Goal: Task Accomplishment & Management: Use online tool/utility

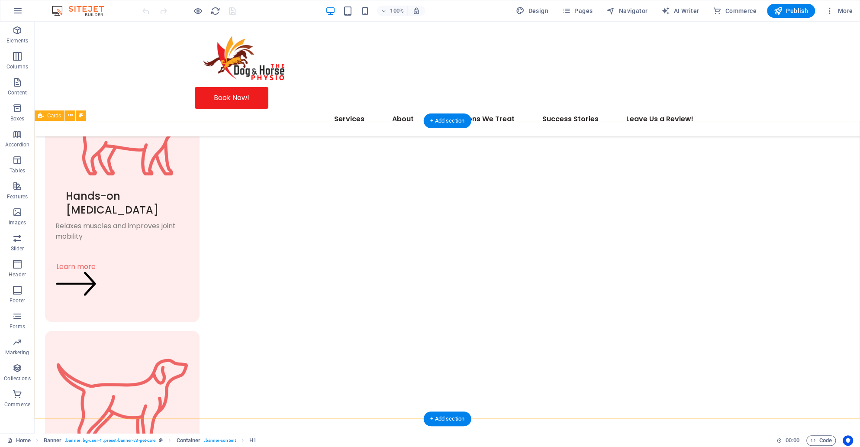
scroll to position [1919, 0]
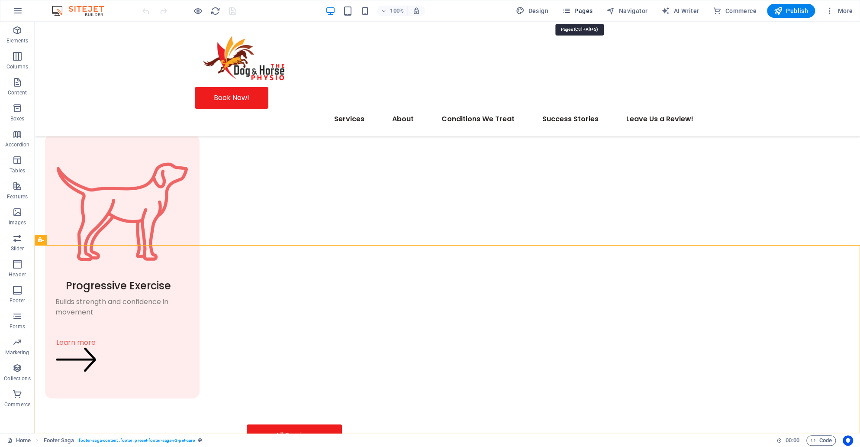
click at [571, 13] on icon "button" at bounding box center [566, 10] width 9 height 9
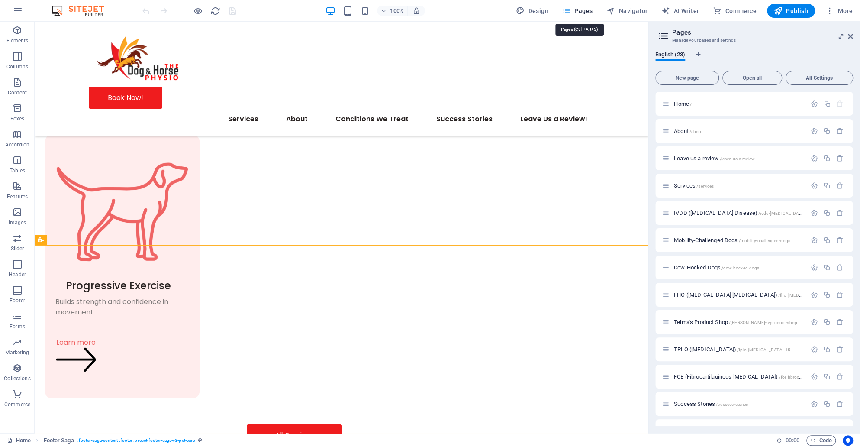
scroll to position [1945, 0]
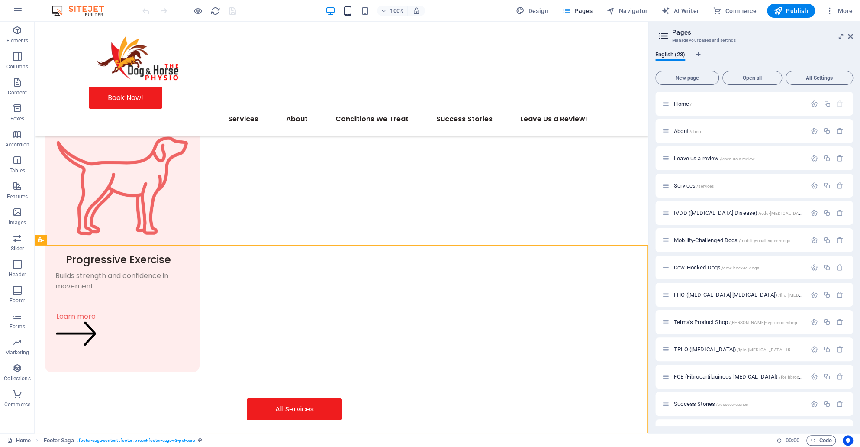
click at [345, 12] on icon "button" at bounding box center [347, 11] width 10 height 10
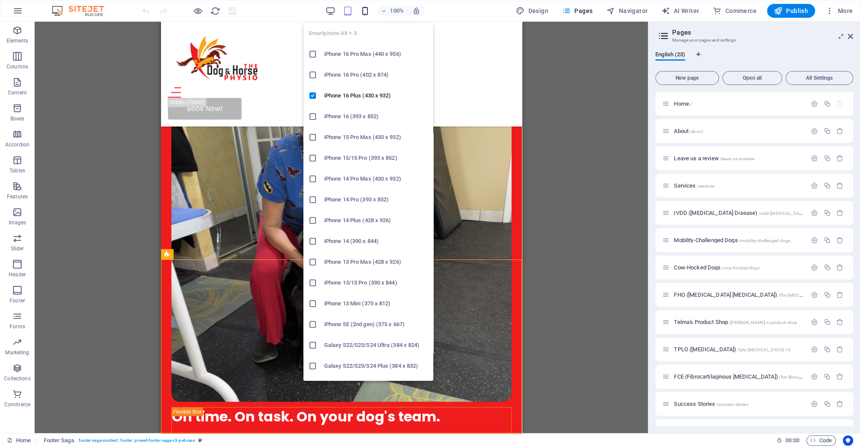
click at [367, 9] on icon "button" at bounding box center [365, 11] width 10 height 10
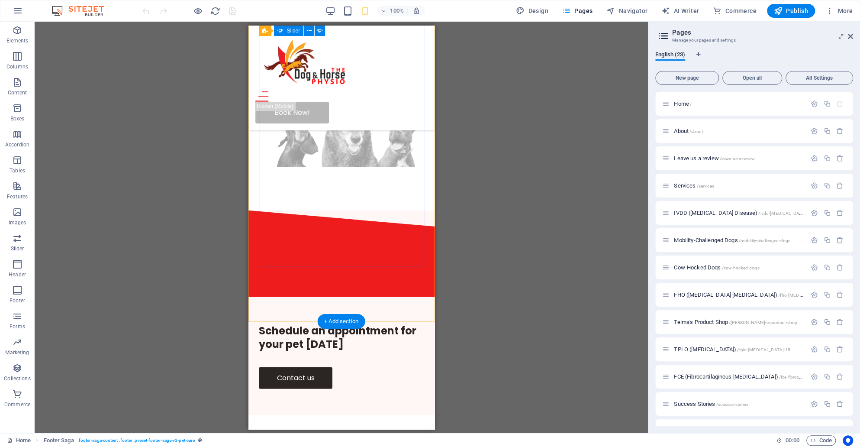
scroll to position [1846, 0]
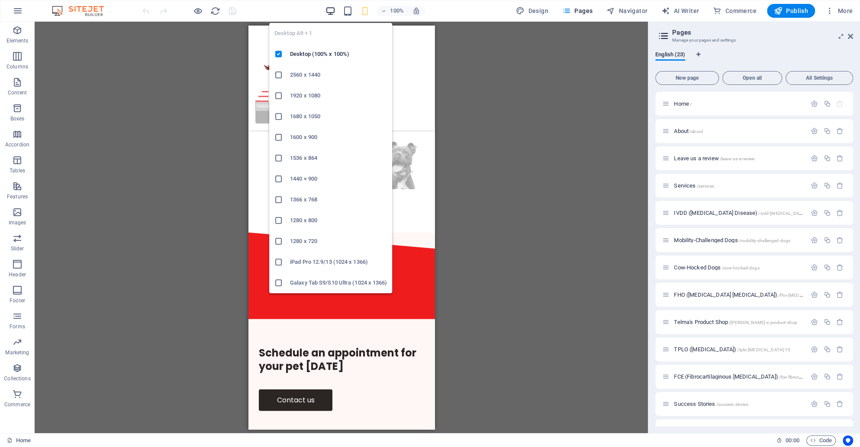
click at [329, 15] on icon "button" at bounding box center [330, 11] width 10 height 10
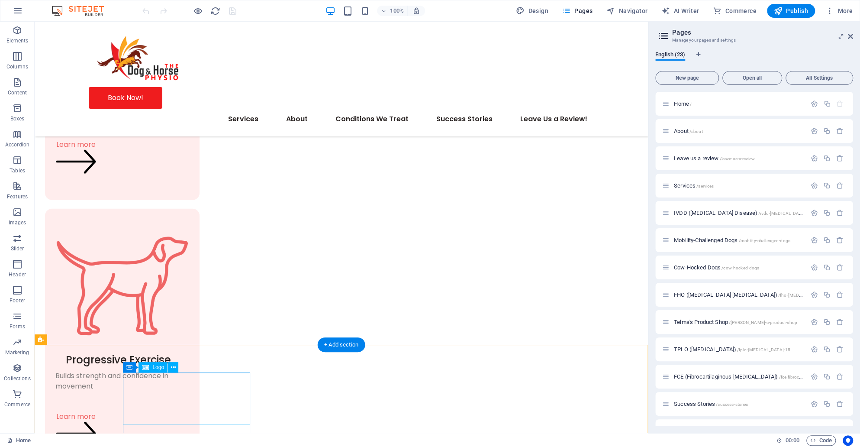
scroll to position [1945, 0]
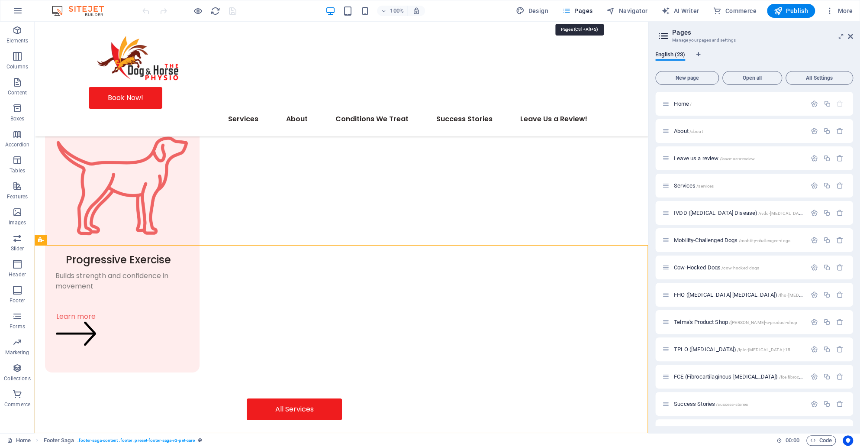
click at [583, 11] on span "Pages" at bounding box center [577, 10] width 30 height 9
click at [682, 129] on span "About /about" at bounding box center [688, 131] width 29 height 6
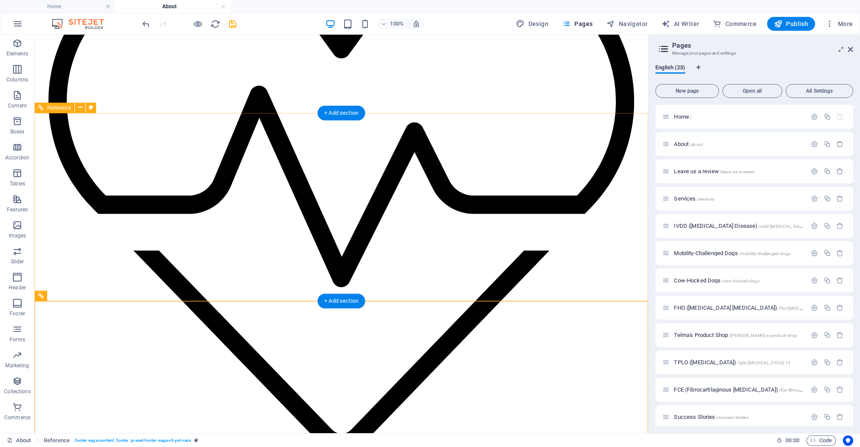
scroll to position [836, 0]
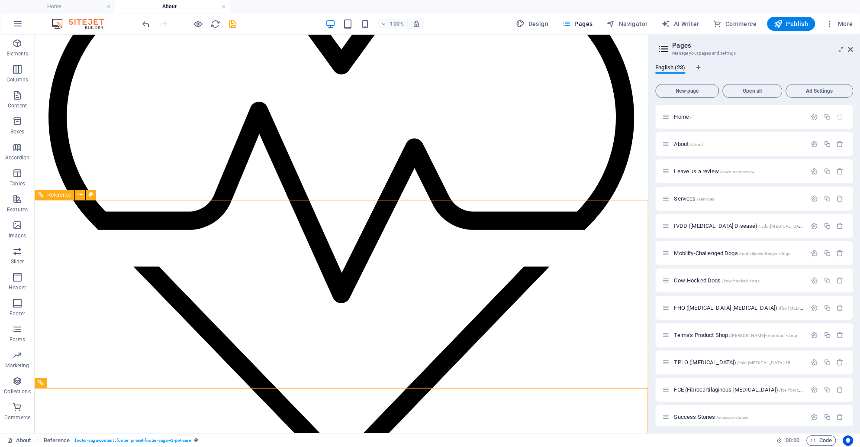
click at [50, 198] on div "Reference" at bounding box center [55, 195] width 40 height 10
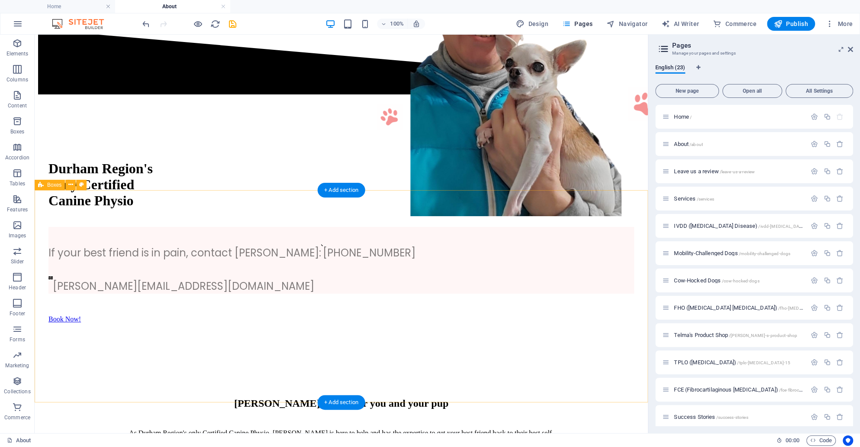
scroll to position [0, 0]
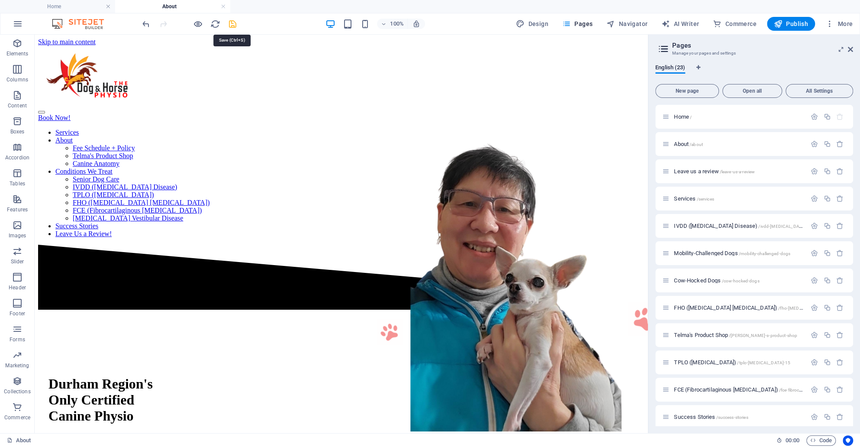
click at [233, 23] on icon "save" at bounding box center [233, 24] width 10 height 10
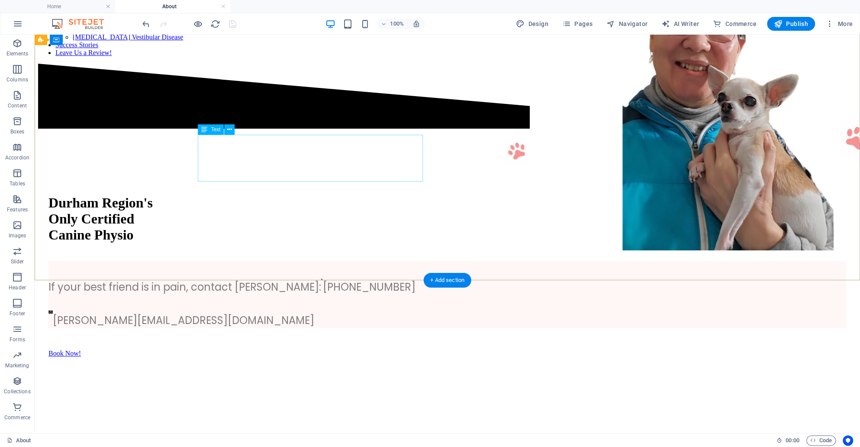
scroll to position [192, 0]
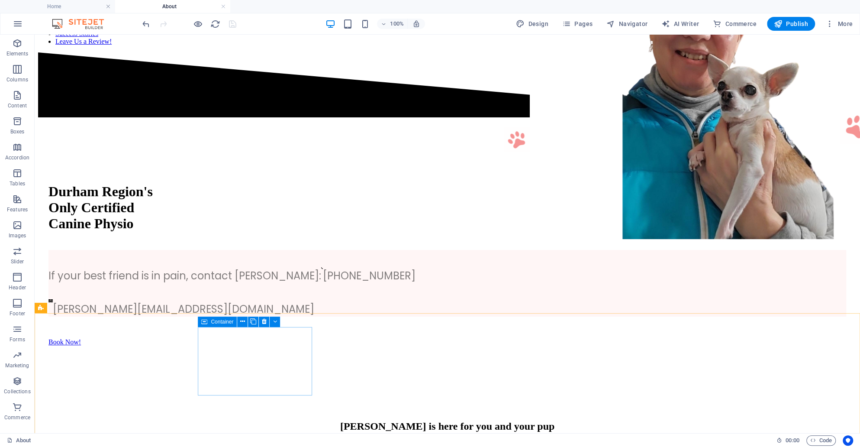
click at [217, 325] on div "Container" at bounding box center [217, 322] width 39 height 10
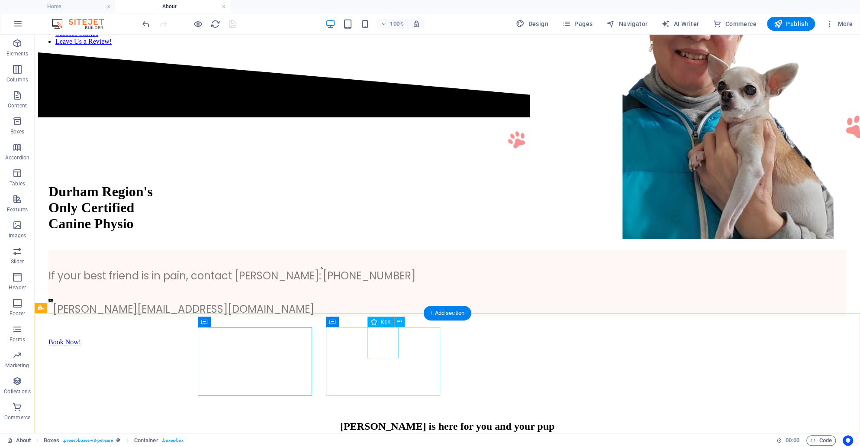
select select "xMidYMid"
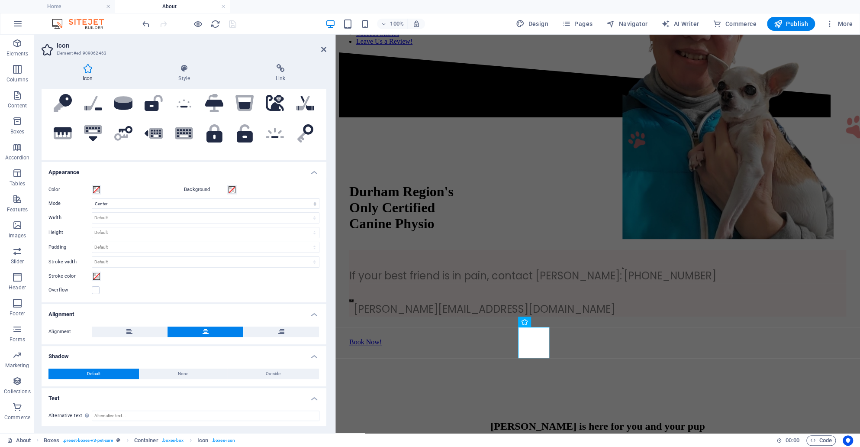
scroll to position [0, 0]
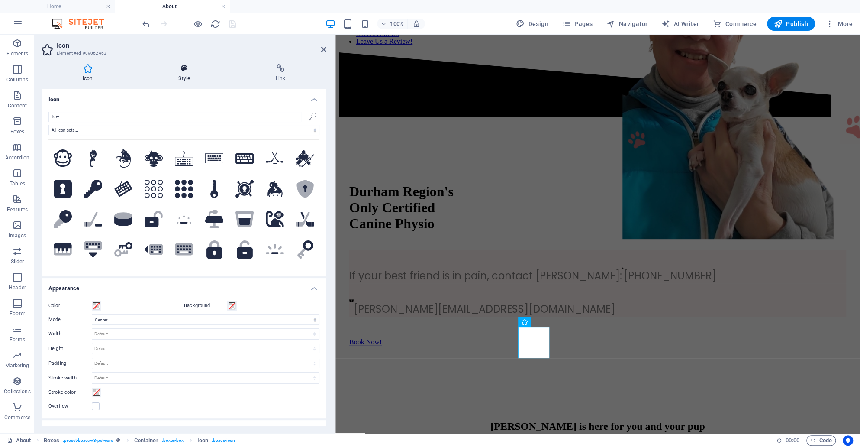
click at [180, 71] on icon at bounding box center [184, 68] width 94 height 9
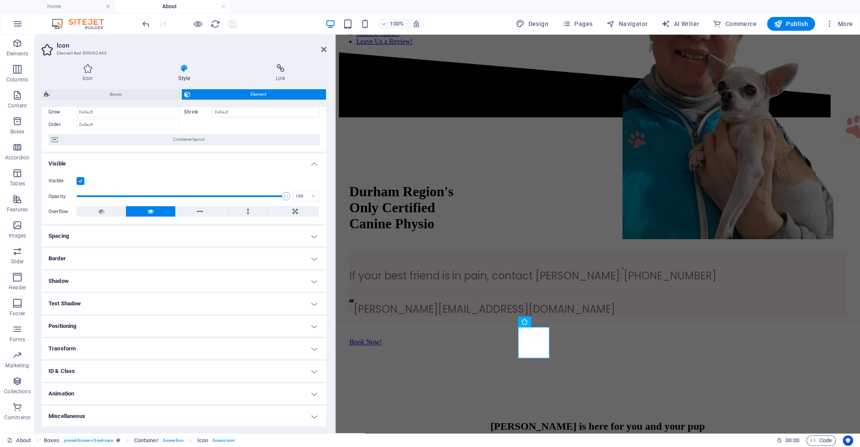
scroll to position [32, 0]
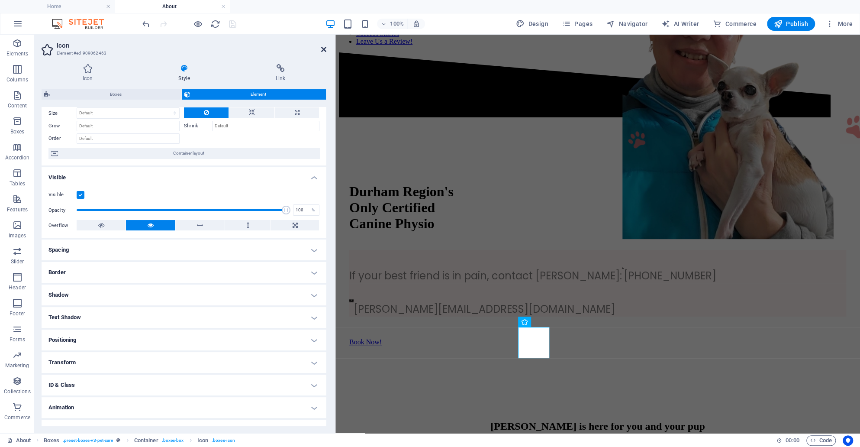
click at [324, 48] on icon at bounding box center [323, 49] width 5 height 7
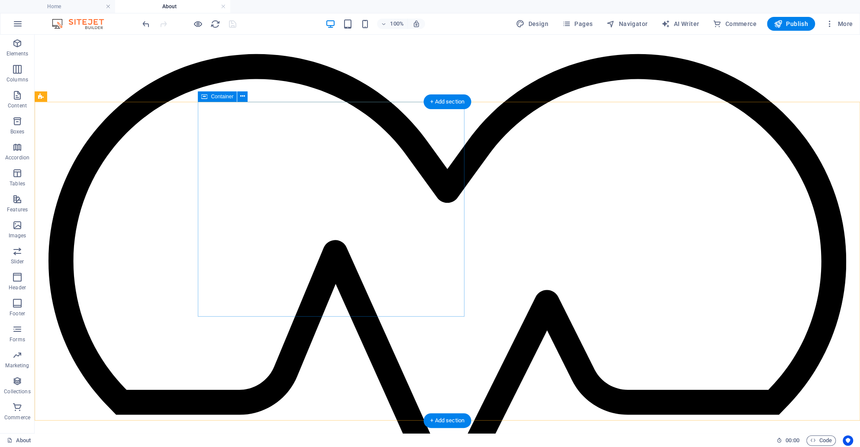
scroll to position [791, 0]
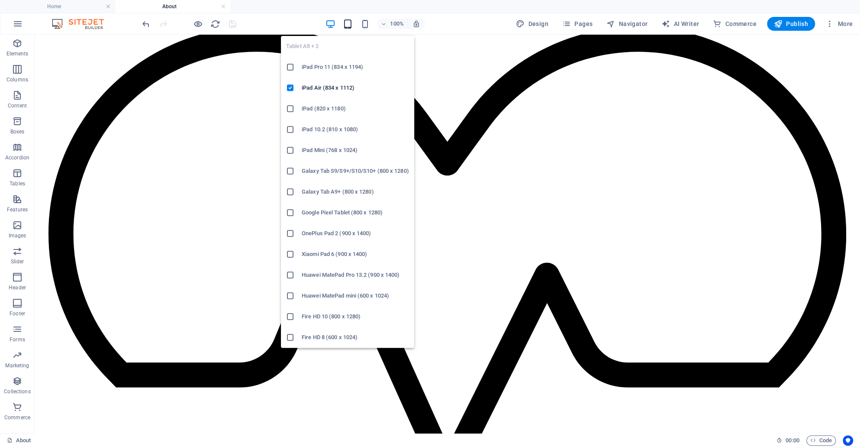
click at [351, 21] on icon "button" at bounding box center [347, 24] width 10 height 10
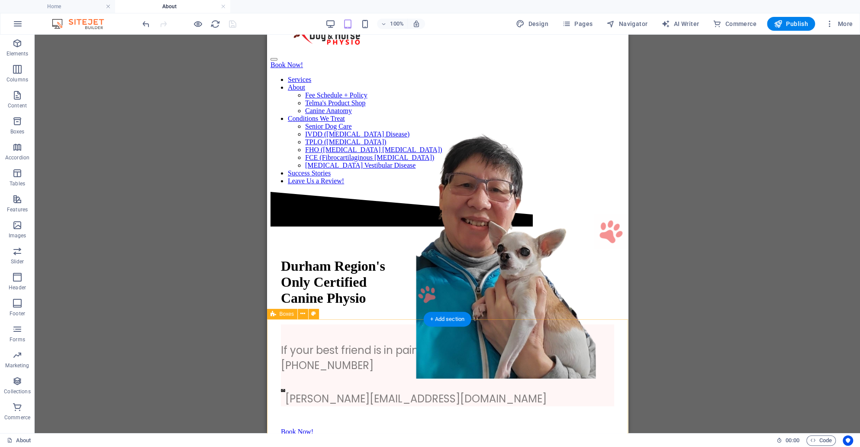
scroll to position [0, 0]
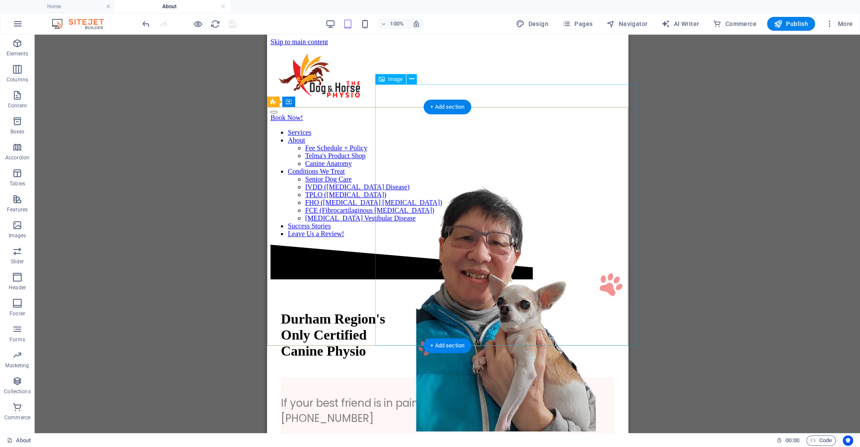
click at [491, 170] on figure at bounding box center [506, 301] width 262 height 263
click at [488, 170] on figure at bounding box center [506, 301] width 262 height 263
select select "%"
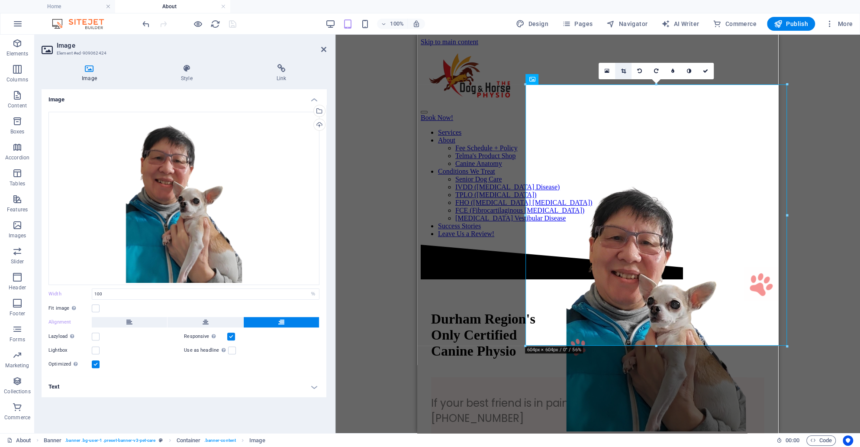
click at [623, 67] on link at bounding box center [623, 71] width 16 height 16
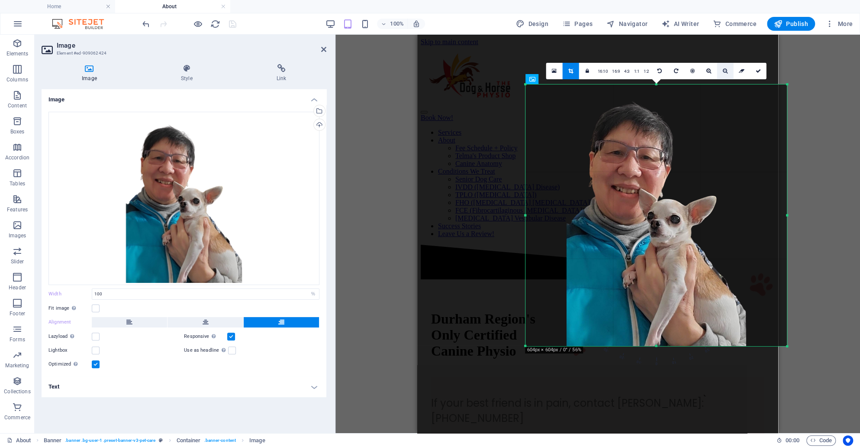
click at [723, 71] on icon at bounding box center [725, 70] width 5 height 5
click at [713, 70] on link at bounding box center [709, 71] width 16 height 16
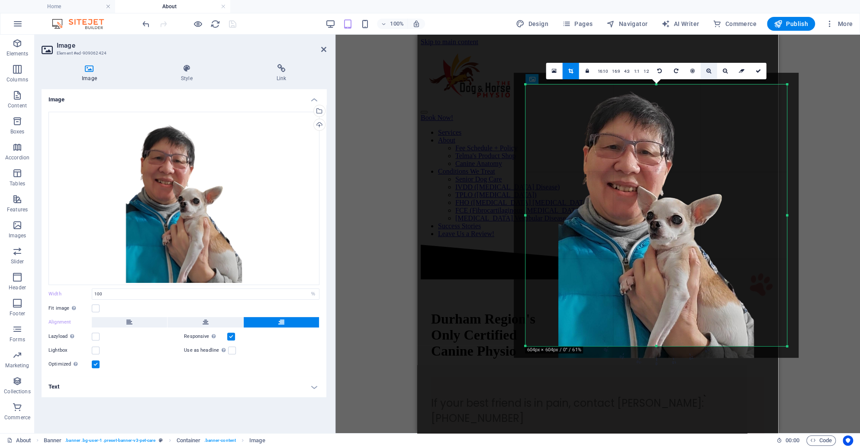
click at [708, 70] on icon at bounding box center [709, 70] width 5 height 5
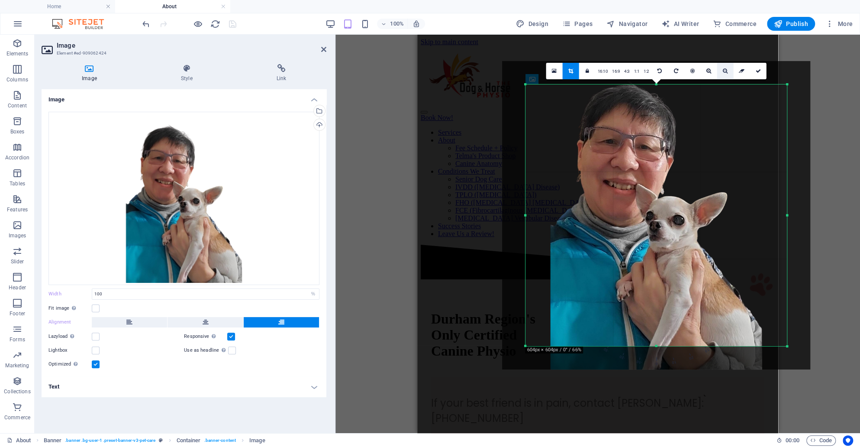
click at [732, 71] on link at bounding box center [725, 71] width 16 height 16
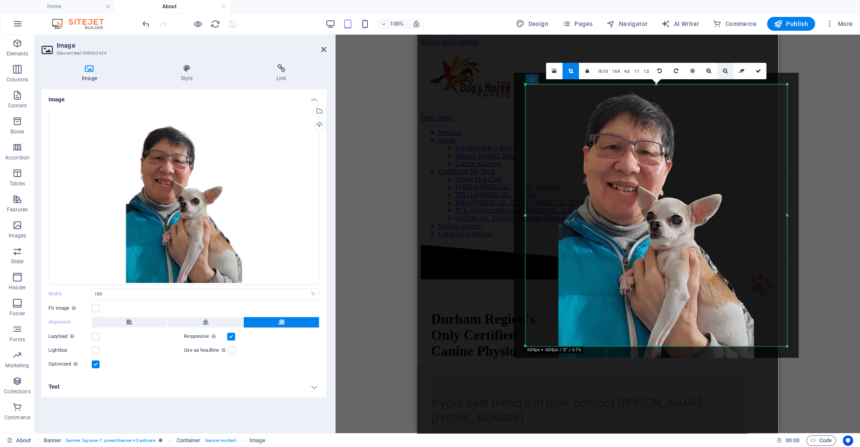
click at [730, 71] on link at bounding box center [725, 71] width 16 height 16
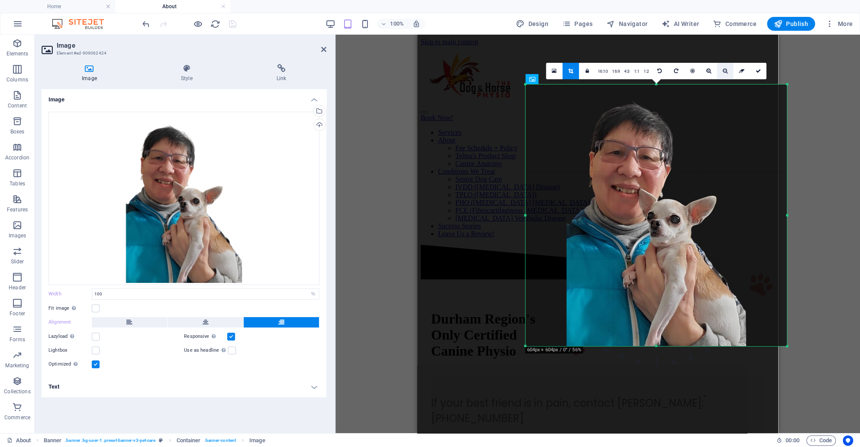
click at [730, 71] on link at bounding box center [725, 71] width 16 height 16
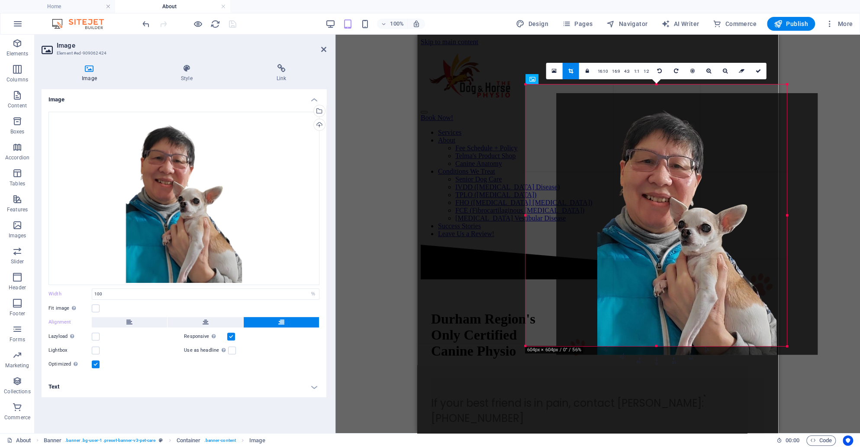
drag, startPoint x: 625, startPoint y: 228, endPoint x: 656, endPoint y: 236, distance: 32.2
click at [656, 236] on div at bounding box center [687, 224] width 262 height 262
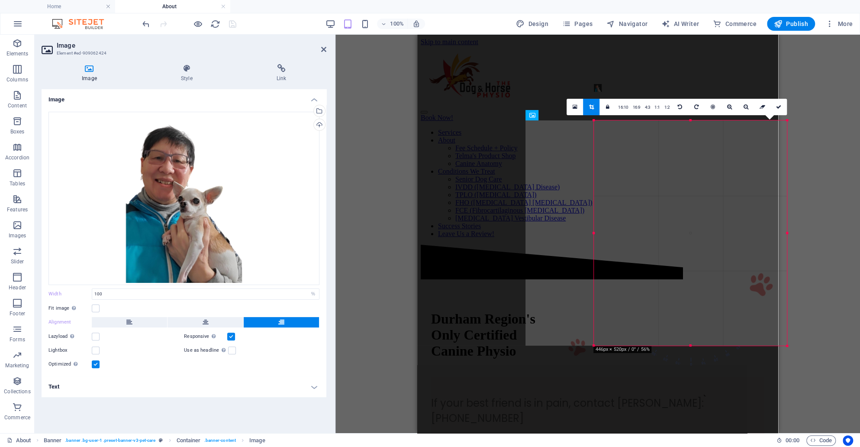
drag, startPoint x: 786, startPoint y: 85, endPoint x: 703, endPoint y: 123, distance: 91.7
click at [703, 123] on div "180 170 160 150 140 130 120 110 100 90 80 70 60 50 40 30 20 10 0 -10 -20 -30 -4…" at bounding box center [690, 232] width 193 height 225
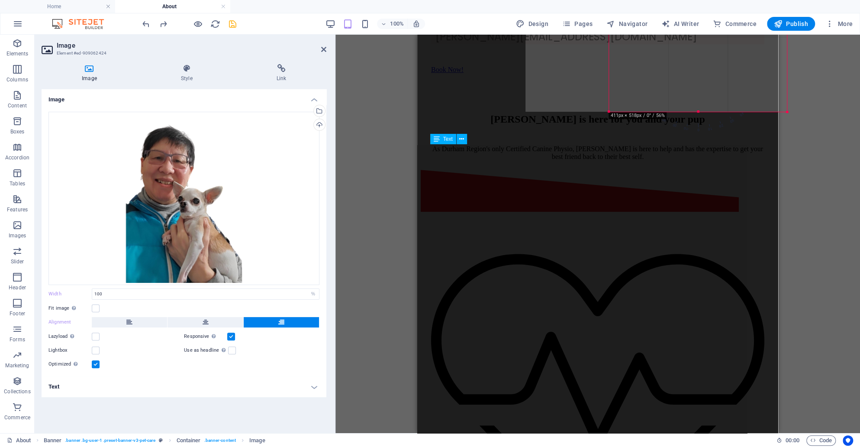
scroll to position [127, 0]
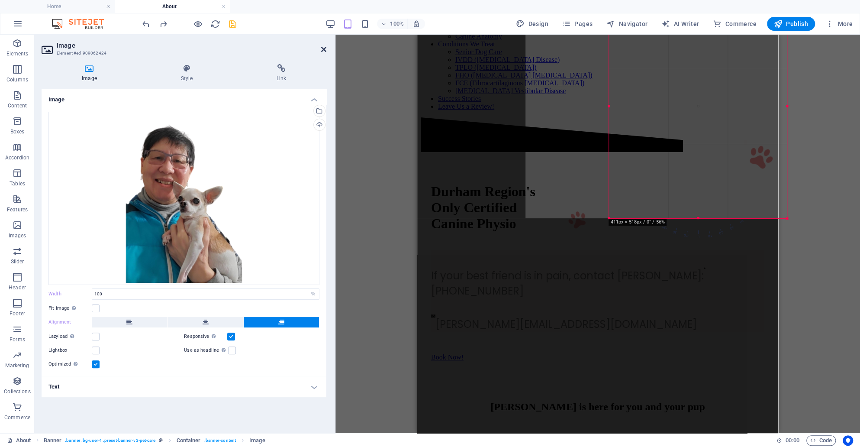
click at [325, 48] on icon at bounding box center [323, 49] width 5 height 7
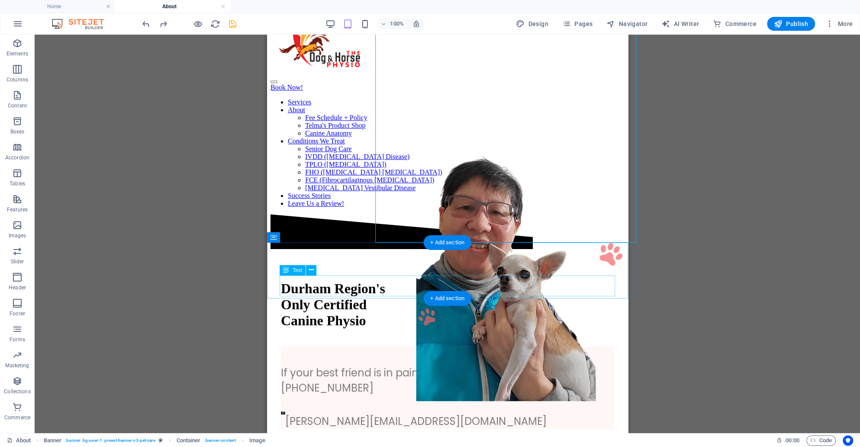
scroll to position [0, 0]
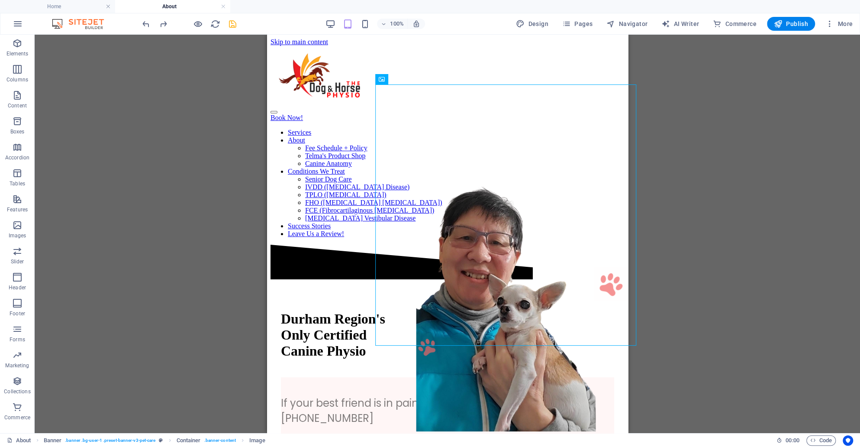
click at [204, 213] on div "Drag here to replace the existing content. Press “Ctrl” if you want to create a…" at bounding box center [448, 234] width 826 height 398
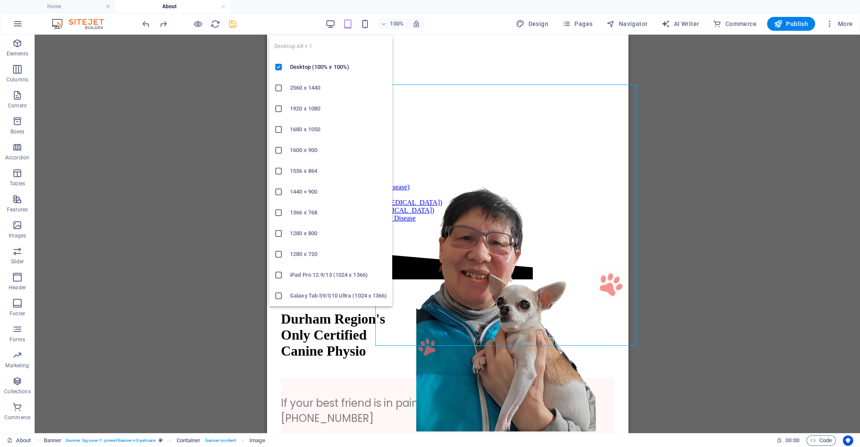
click at [326, 25] on div "100% Design Pages Navigator AI Writer Commerce Publish More" at bounding box center [499, 24] width 716 height 14
click at [331, 24] on icon "button" at bounding box center [330, 24] width 10 height 10
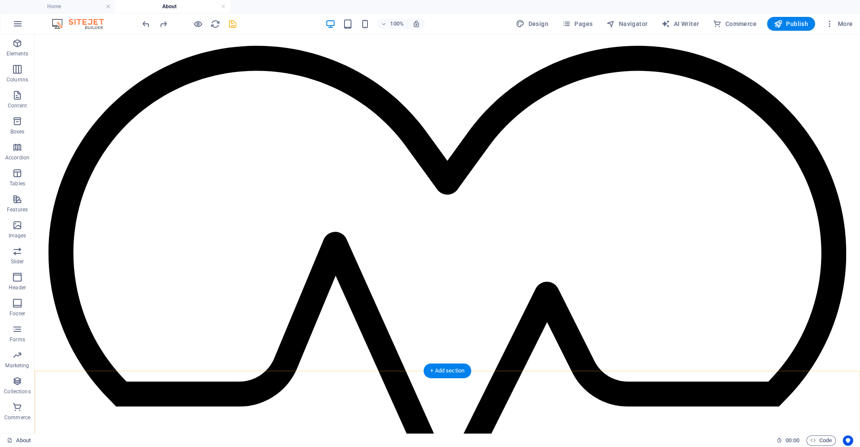
scroll to position [755, 0]
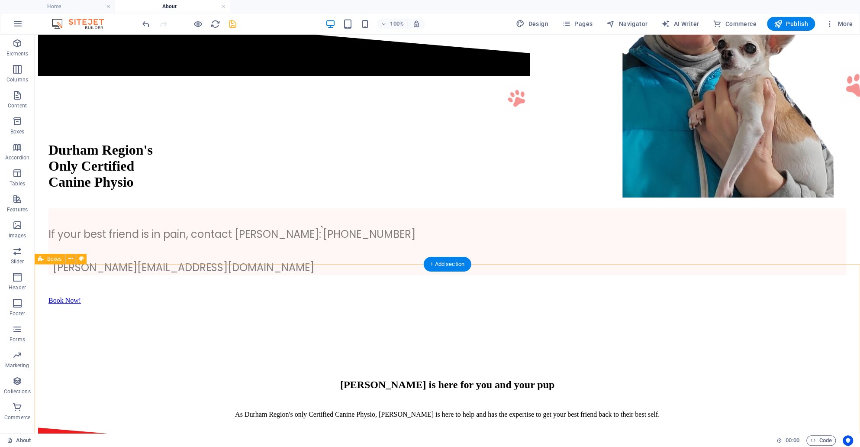
scroll to position [230, 0]
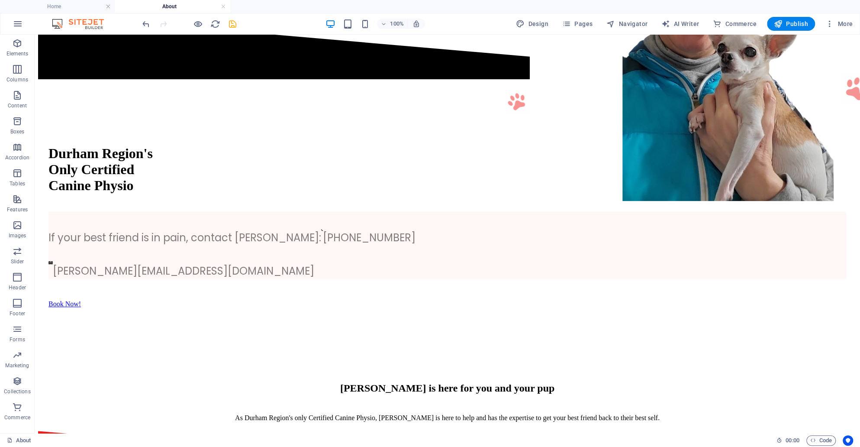
click at [233, 21] on icon "save" at bounding box center [233, 24] width 10 height 10
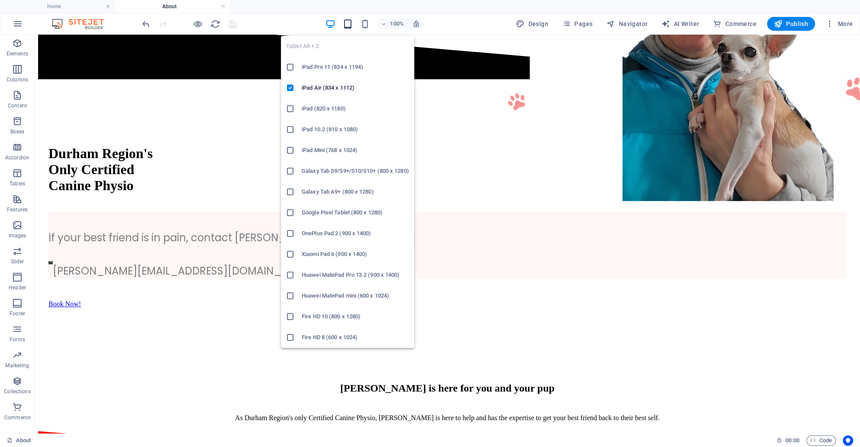
click at [349, 25] on icon "button" at bounding box center [347, 24] width 10 height 10
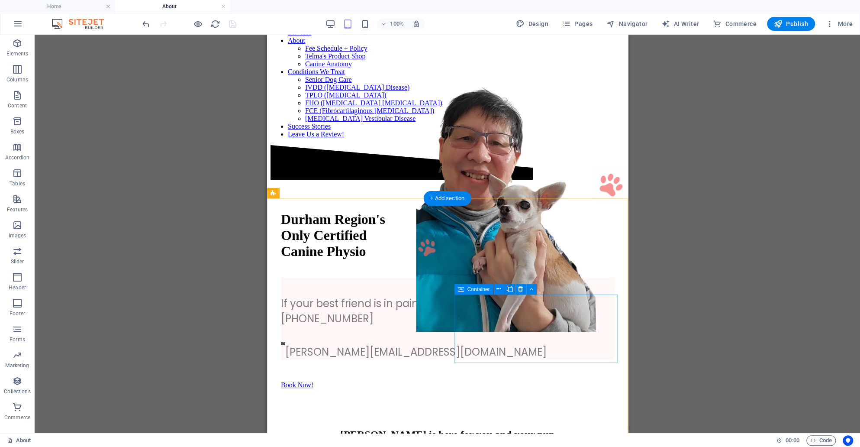
scroll to position [0, 0]
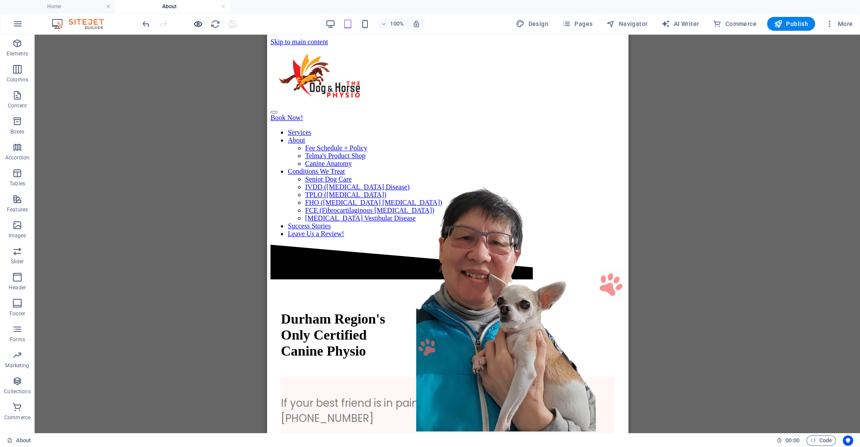
click at [197, 23] on icon "button" at bounding box center [198, 24] width 10 height 10
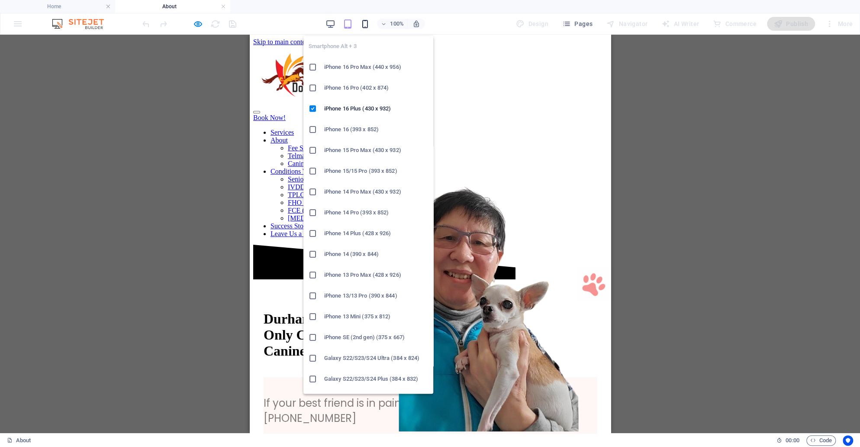
click at [364, 22] on icon "button" at bounding box center [365, 24] width 10 height 10
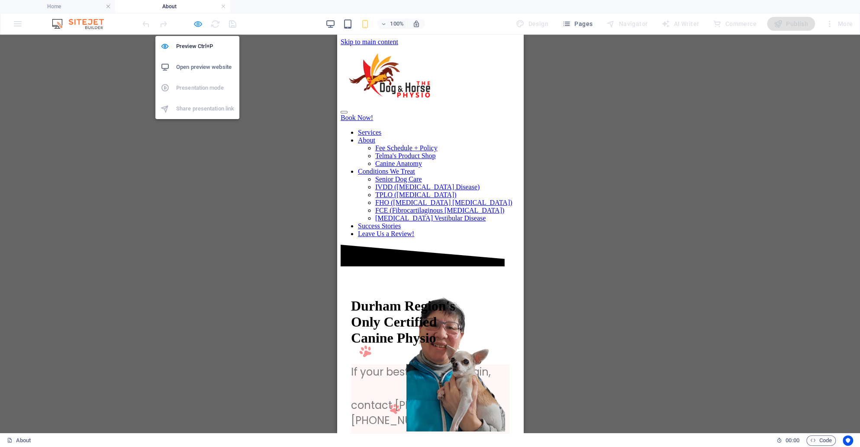
click at [199, 23] on icon "button" at bounding box center [198, 24] width 10 height 10
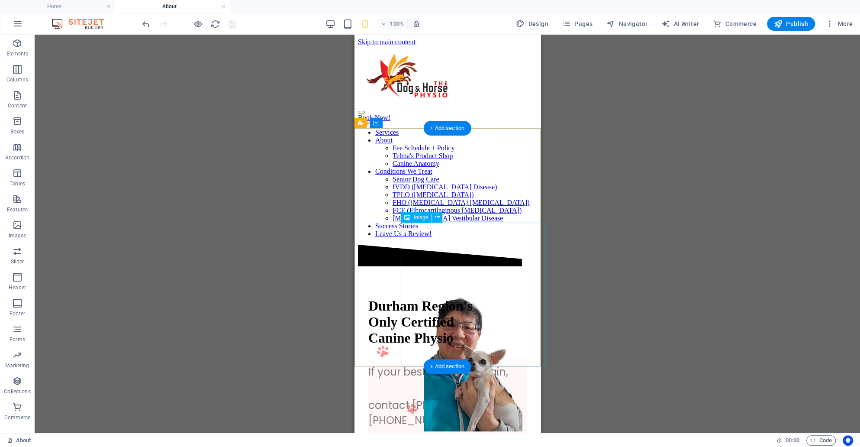
click at [480, 303] on figure at bounding box center [473, 360] width 144 height 146
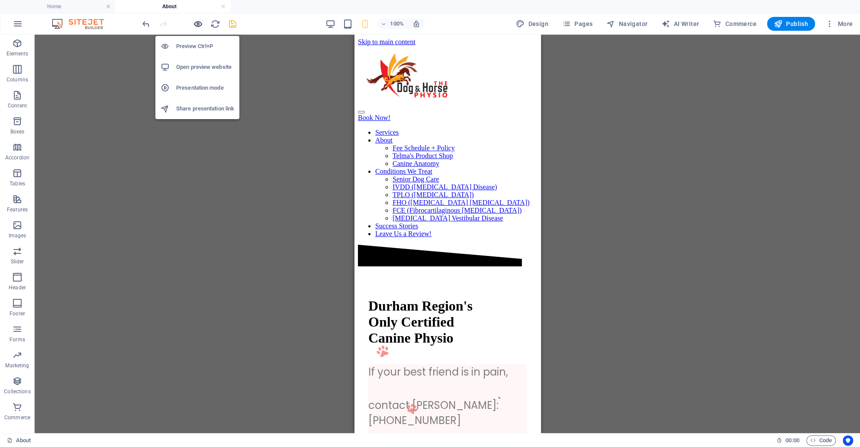
click at [195, 28] on icon "button" at bounding box center [198, 24] width 10 height 10
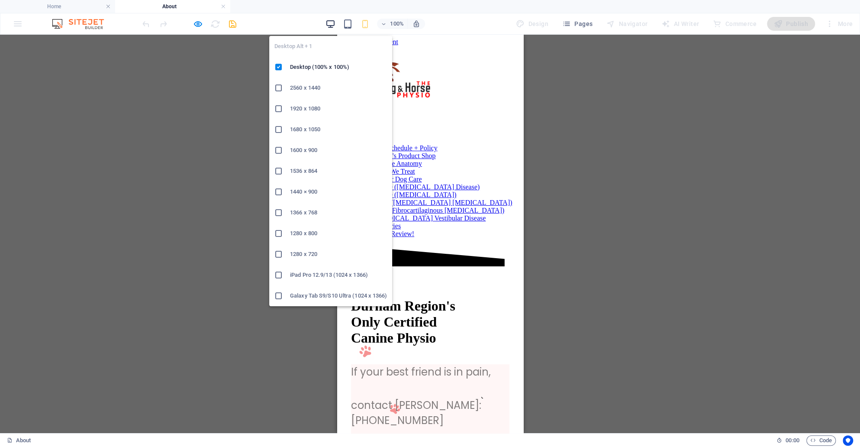
click at [331, 26] on icon "button" at bounding box center [330, 24] width 10 height 10
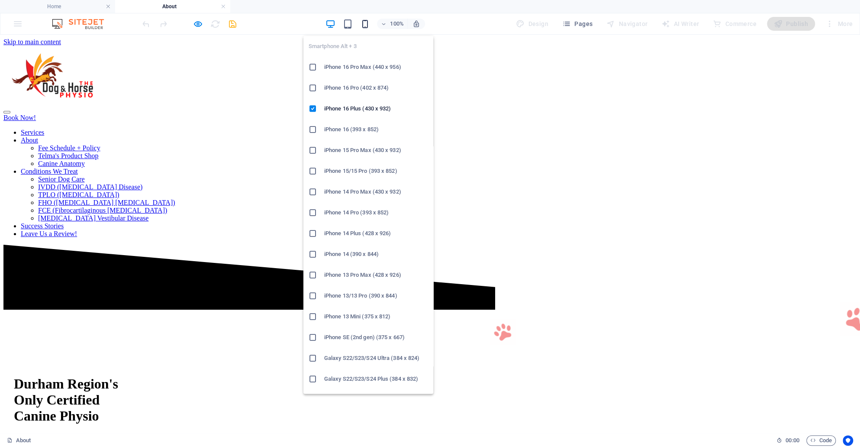
click at [365, 24] on icon "button" at bounding box center [365, 24] width 10 height 10
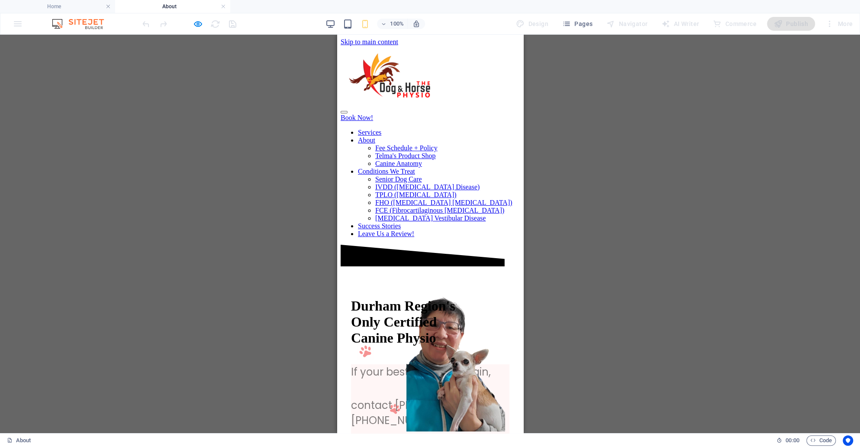
click at [602, 169] on div "Drag here to replace the existing content. Press “Ctrl” if you want to create a…" at bounding box center [430, 234] width 860 height 398
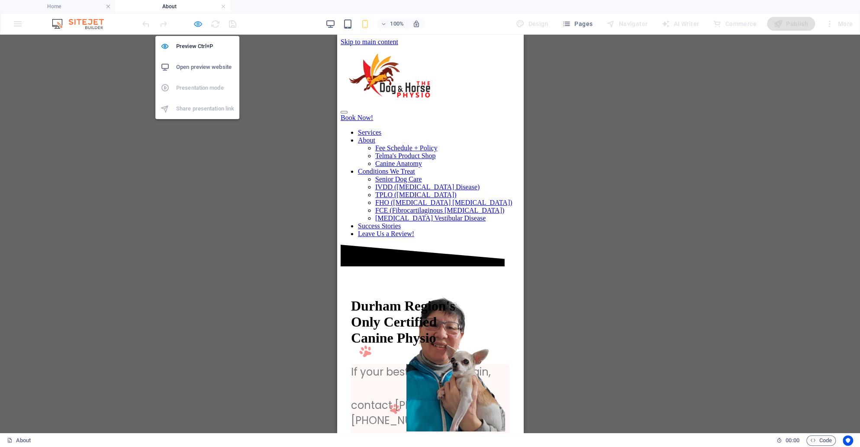
click at [195, 24] on icon "button" at bounding box center [198, 24] width 10 height 10
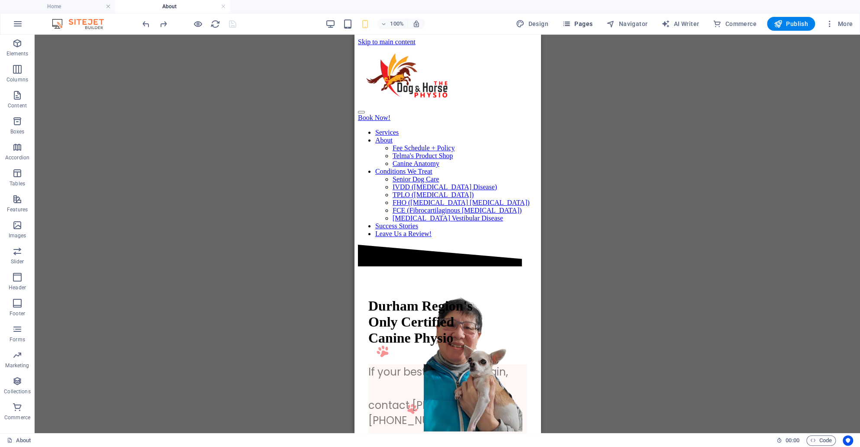
click at [578, 26] on span "Pages" at bounding box center [577, 23] width 30 height 9
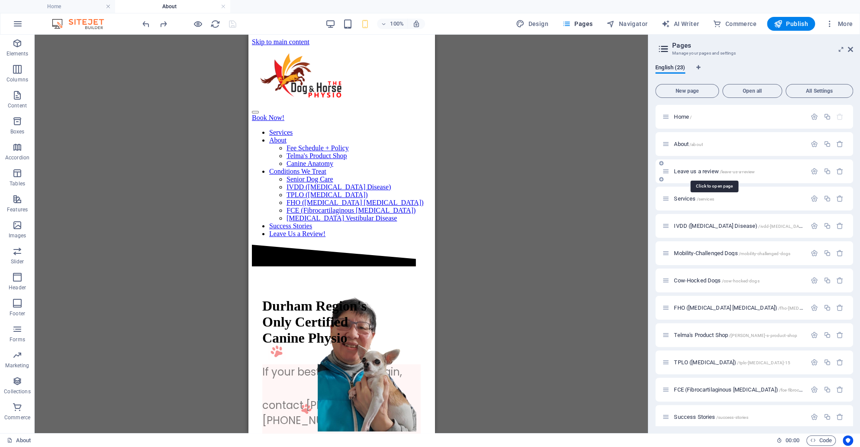
click at [693, 171] on span "Leave us a review /leave-us-a-review" at bounding box center [714, 171] width 81 height 6
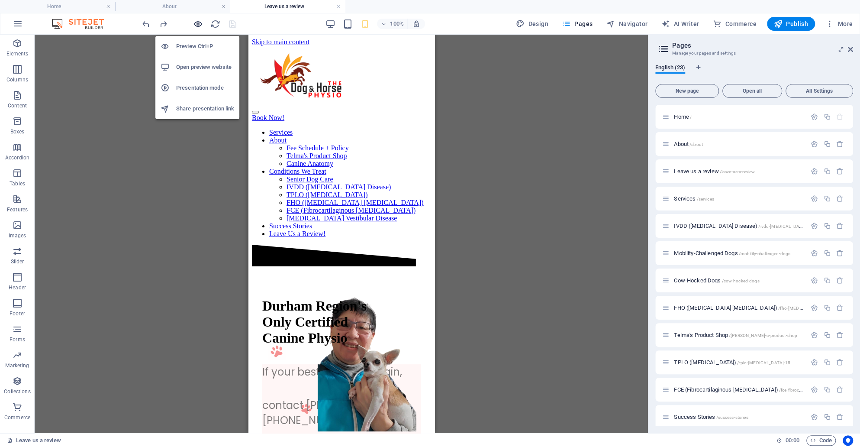
click at [196, 22] on icon "button" at bounding box center [198, 24] width 10 height 10
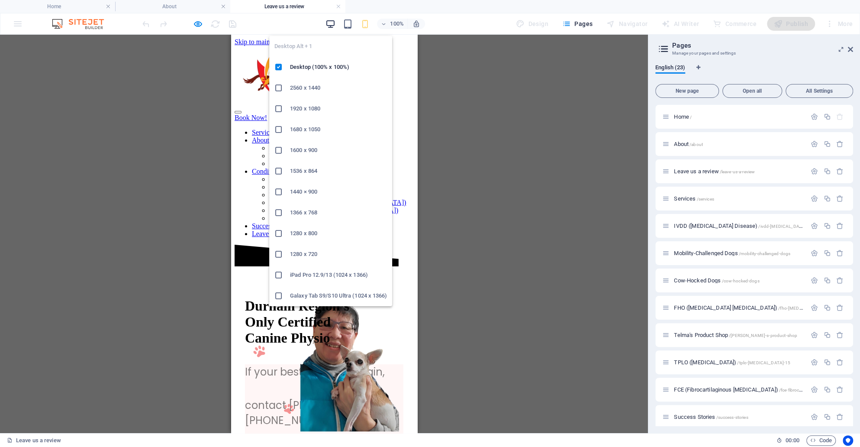
click at [332, 23] on icon "button" at bounding box center [330, 24] width 10 height 10
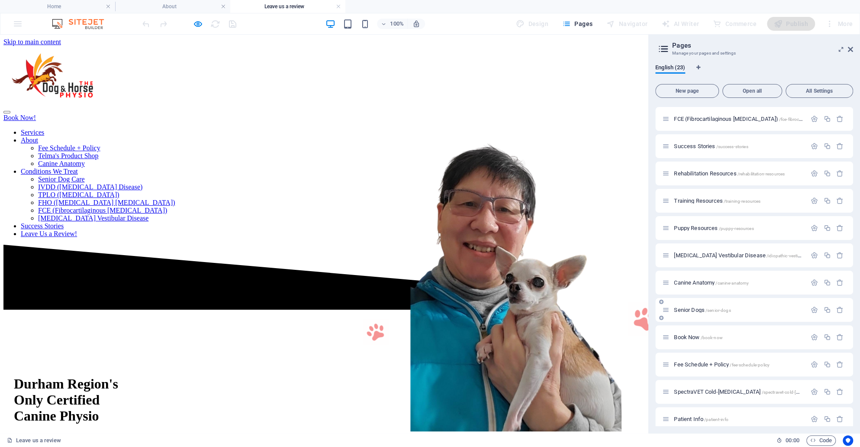
scroll to position [306, 0]
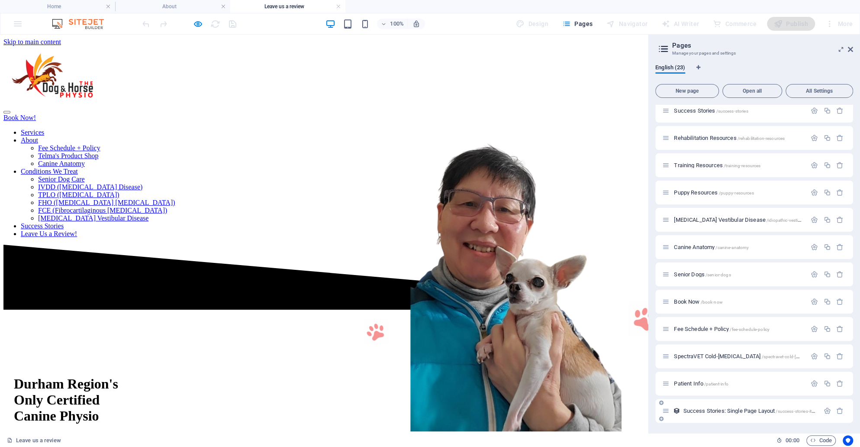
click at [720, 411] on span "Success Stories: Single Page Layout /success-stories-item" at bounding box center [750, 410] width 135 height 6
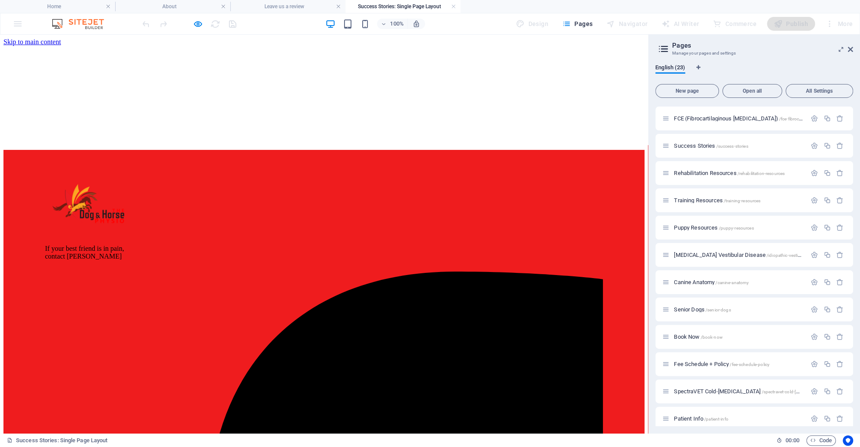
scroll to position [0, 0]
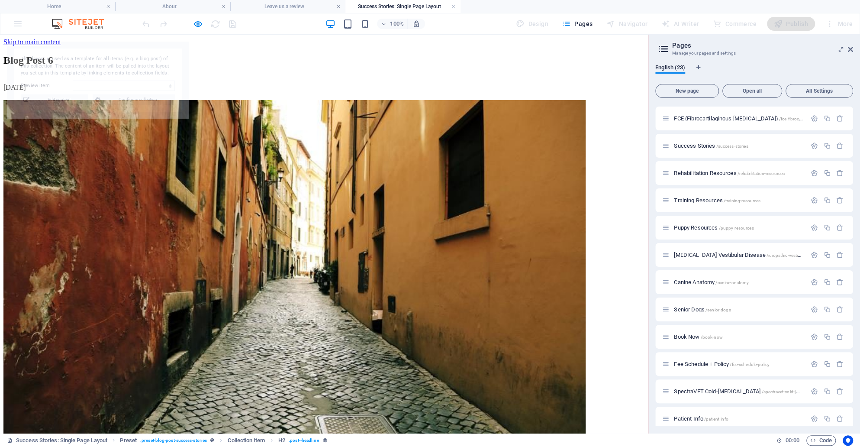
select select "68d306b09feeff72b805a113"
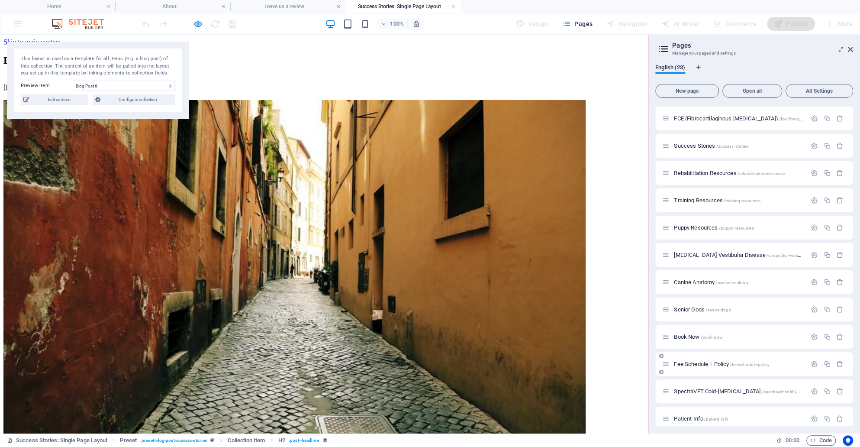
scroll to position [306, 0]
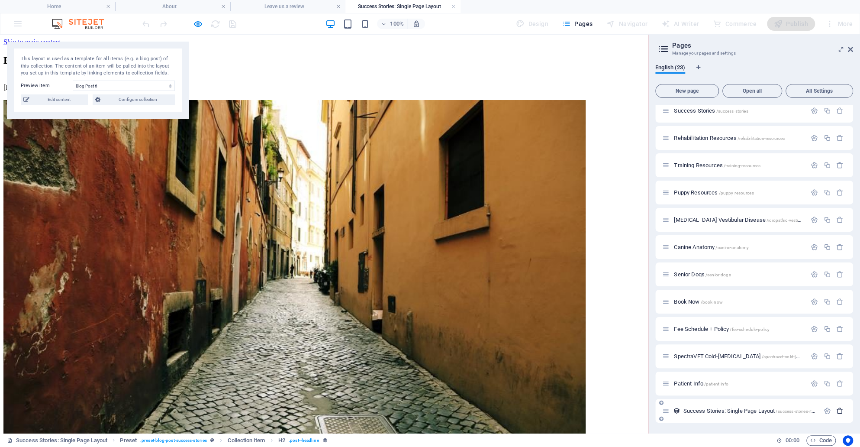
click at [841, 407] on icon "button" at bounding box center [840, 410] width 7 height 7
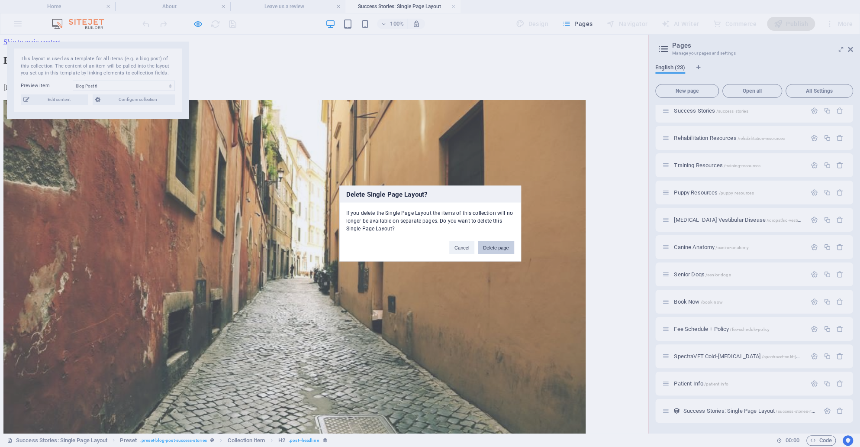
click at [505, 252] on button "Delete page" at bounding box center [496, 247] width 36 height 13
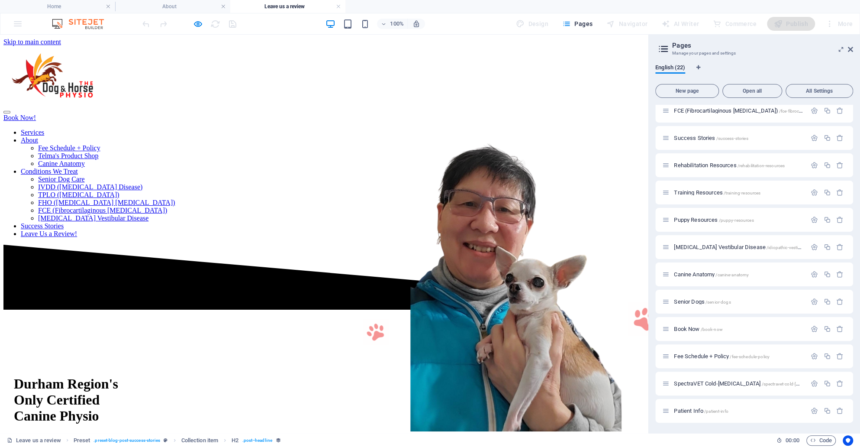
scroll to position [279, 0]
click at [714, 329] on span "/book-now" at bounding box center [712, 329] width 22 height 5
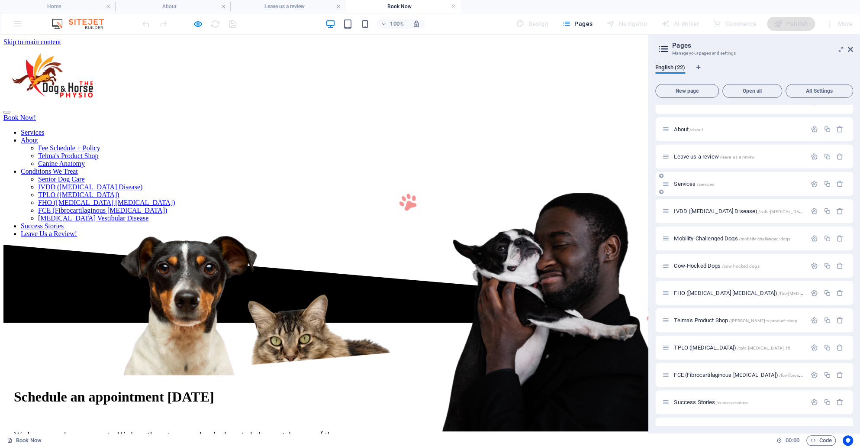
scroll to position [0, 0]
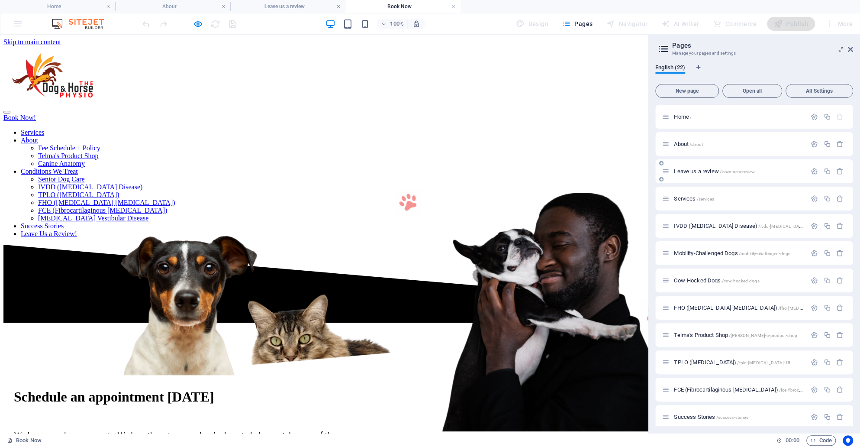
click at [695, 168] on div "Leave us a review /leave-us-a-review" at bounding box center [734, 171] width 144 height 10
click at [695, 171] on span "Leave us a review /leave-us-a-review" at bounding box center [714, 171] width 81 height 6
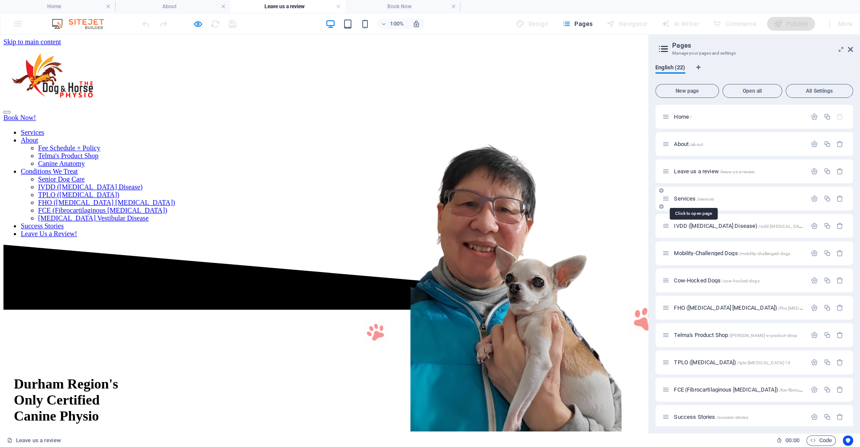
click at [684, 199] on span "Services /services" at bounding box center [694, 198] width 40 height 6
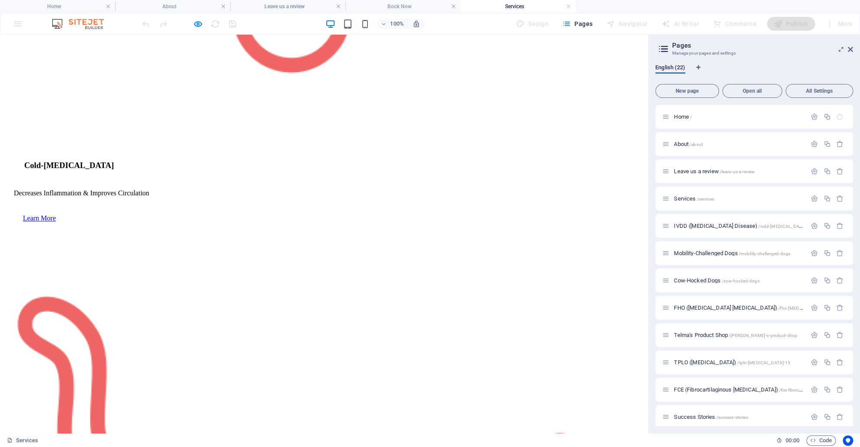
scroll to position [1035, 0]
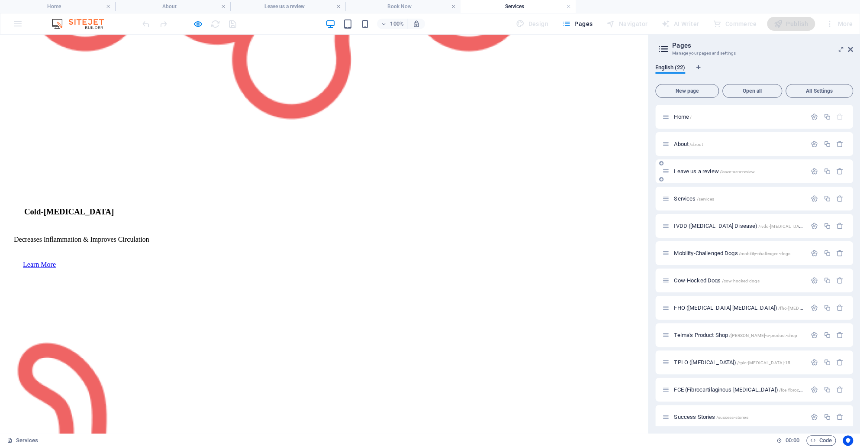
click at [682, 169] on span "Leave us a review /leave-us-a-review" at bounding box center [714, 171] width 81 height 6
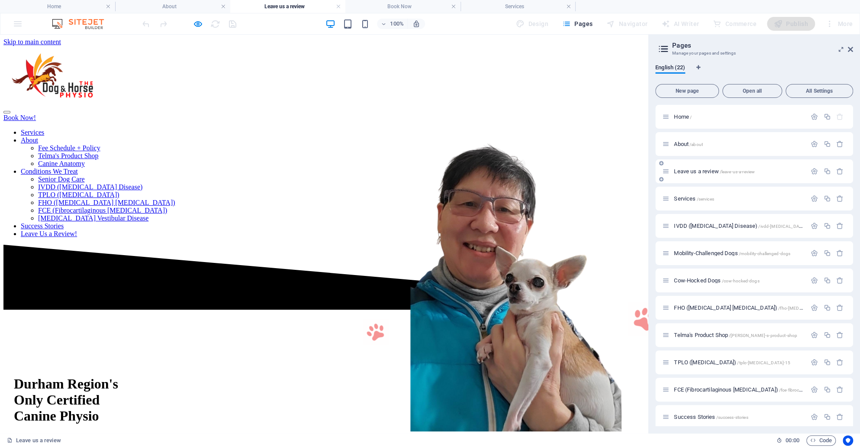
scroll to position [0, 0]
click at [687, 194] on div "Services /services" at bounding box center [734, 199] width 144 height 10
click at [685, 198] on span "Services /services" at bounding box center [694, 198] width 40 height 6
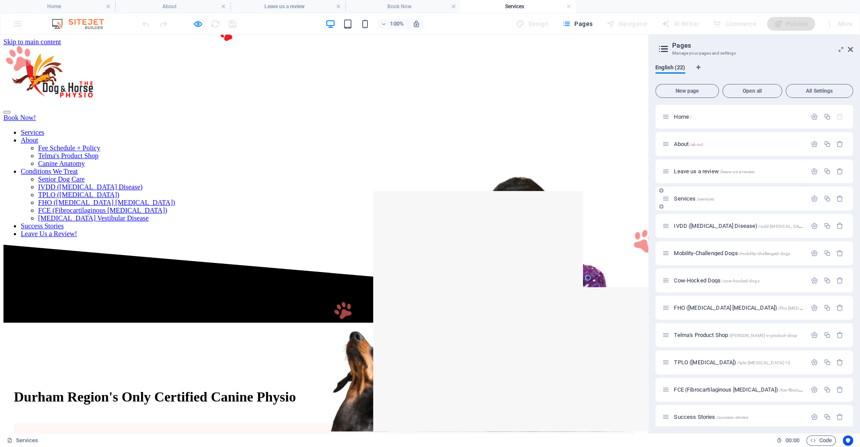
scroll to position [1035, 0]
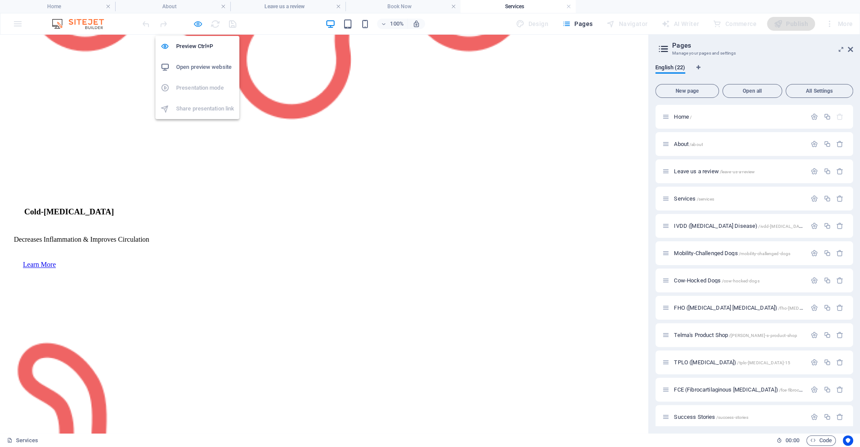
click at [199, 23] on icon "button" at bounding box center [198, 24] width 10 height 10
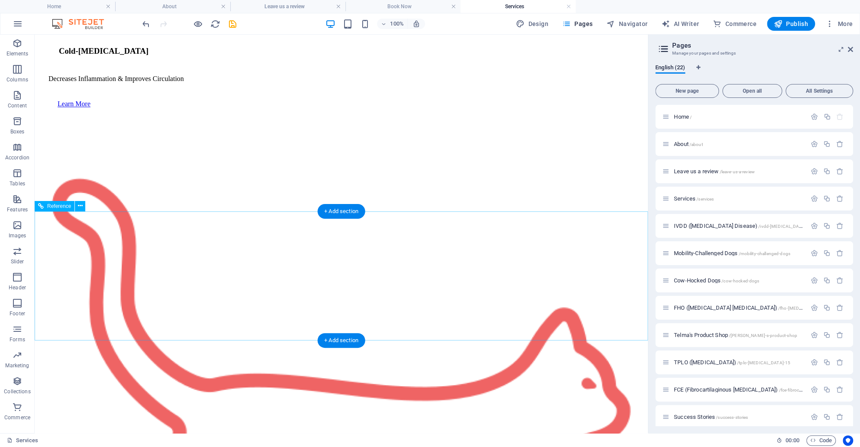
scroll to position [1188, 0]
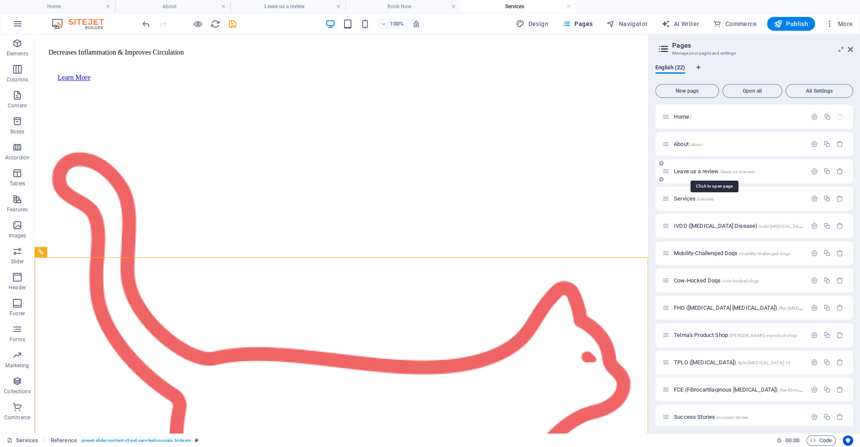
click at [696, 174] on span "Leave us a review /leave-us-a-review" at bounding box center [714, 171] width 81 height 6
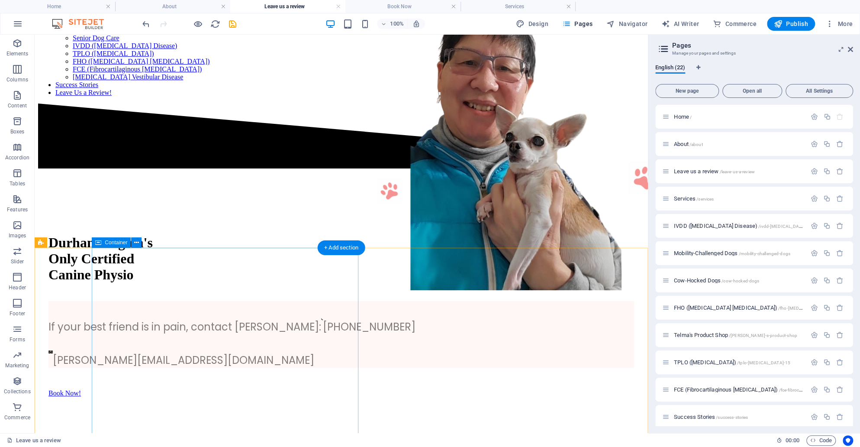
scroll to position [135, 0]
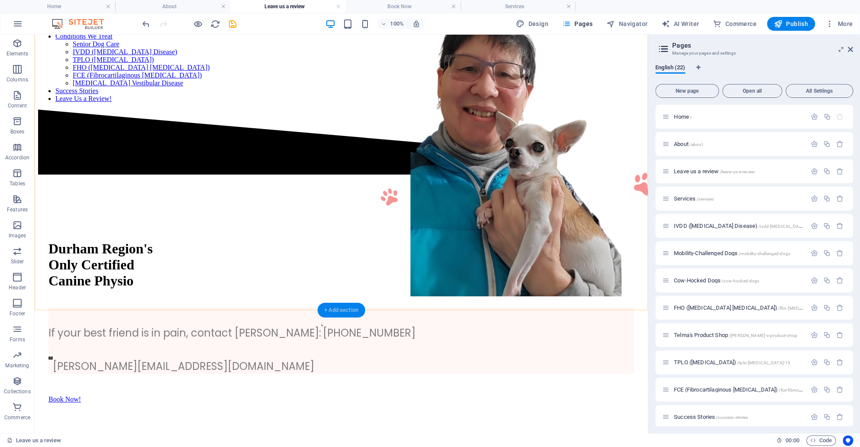
click at [342, 310] on div "+ Add section" at bounding box center [341, 310] width 48 height 15
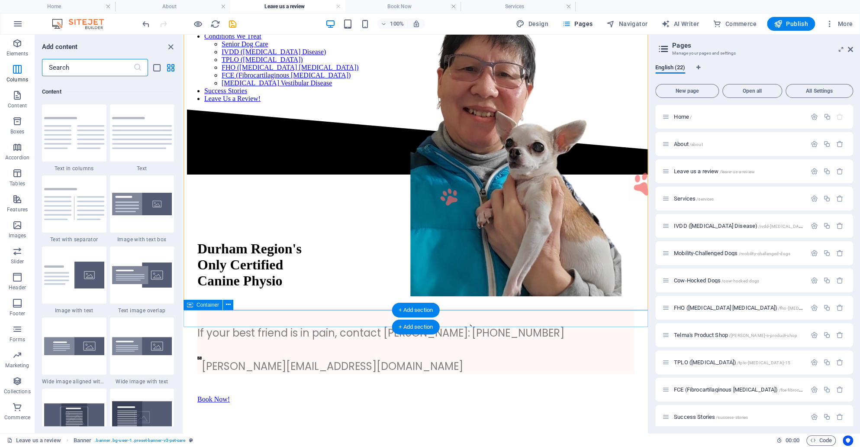
scroll to position [1423, 0]
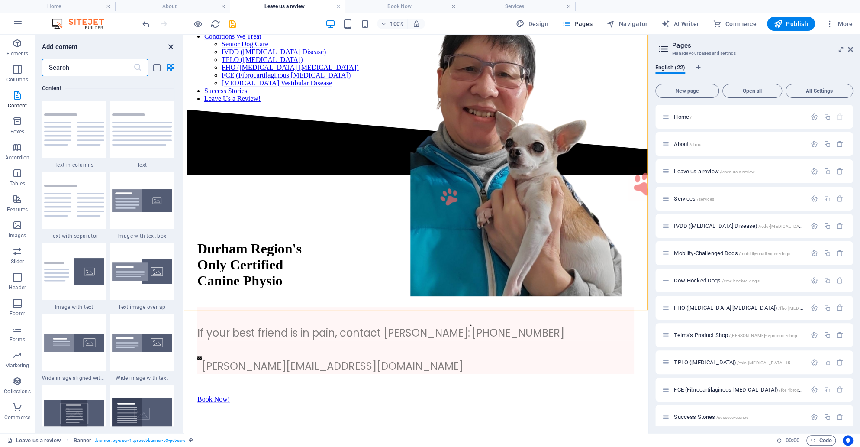
click at [171, 43] on icon "close panel" at bounding box center [171, 47] width 10 height 10
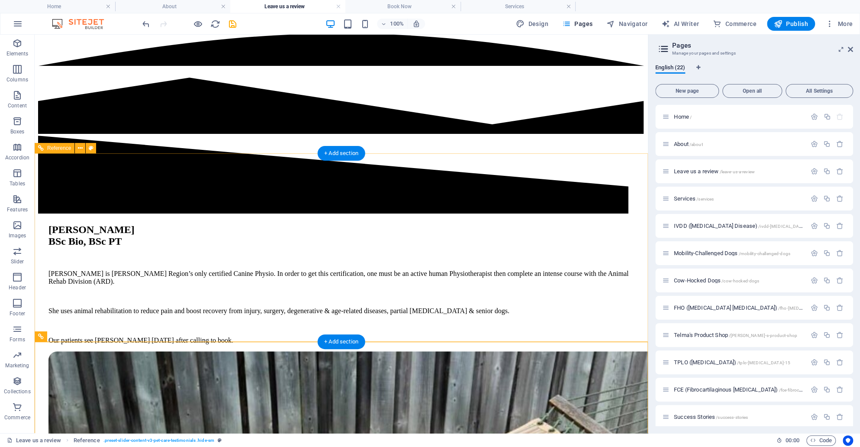
scroll to position [630, 0]
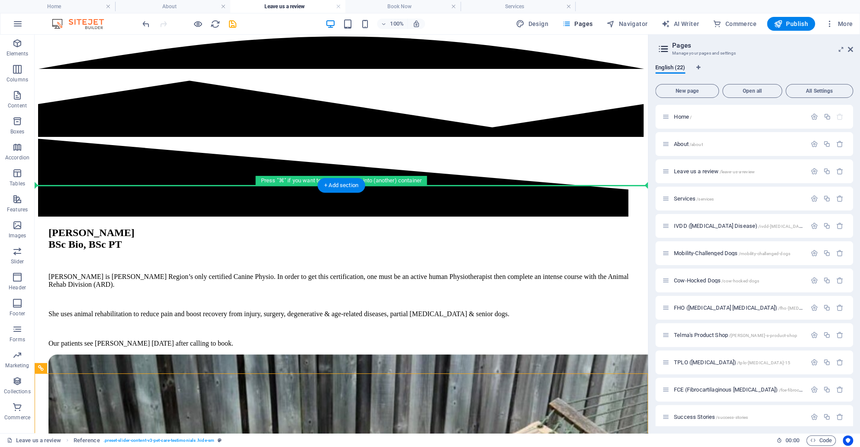
drag, startPoint x: 55, startPoint y: 353, endPoint x: 56, endPoint y: 171, distance: 181.9
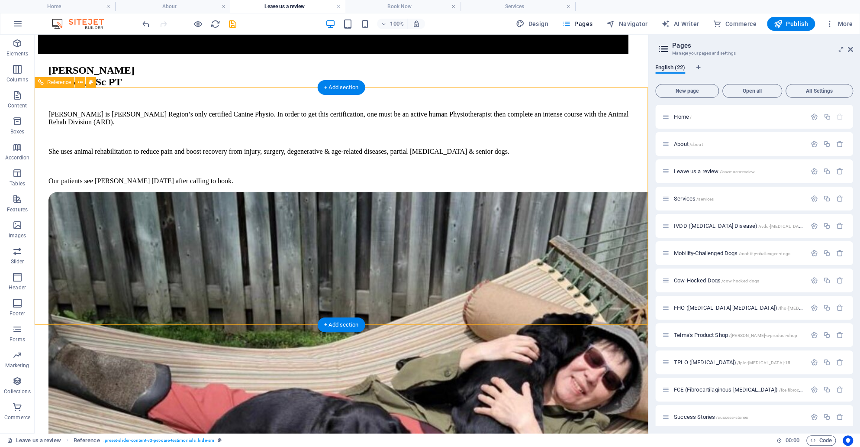
scroll to position [807, 0]
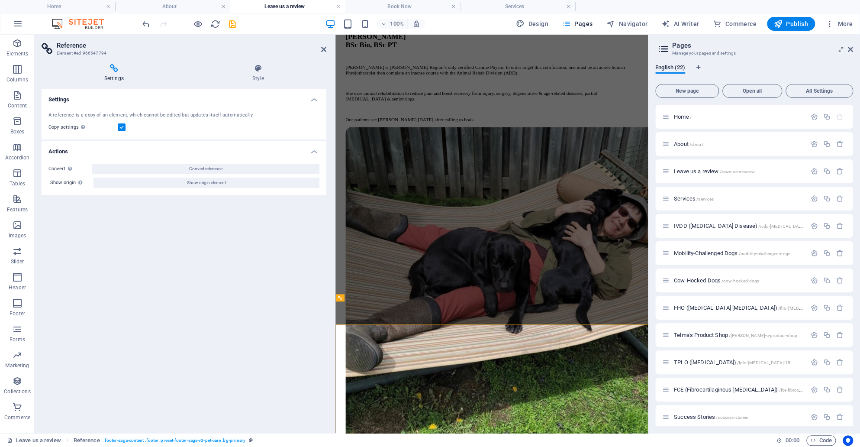
scroll to position [604, 0]
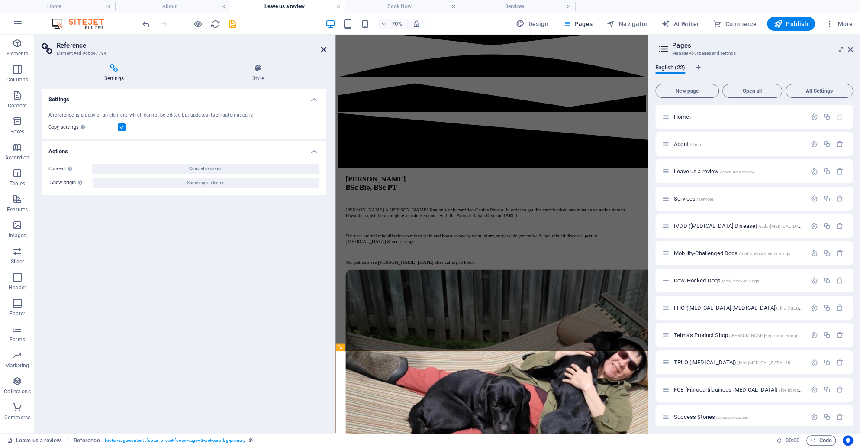
click at [326, 52] on icon at bounding box center [323, 49] width 5 height 7
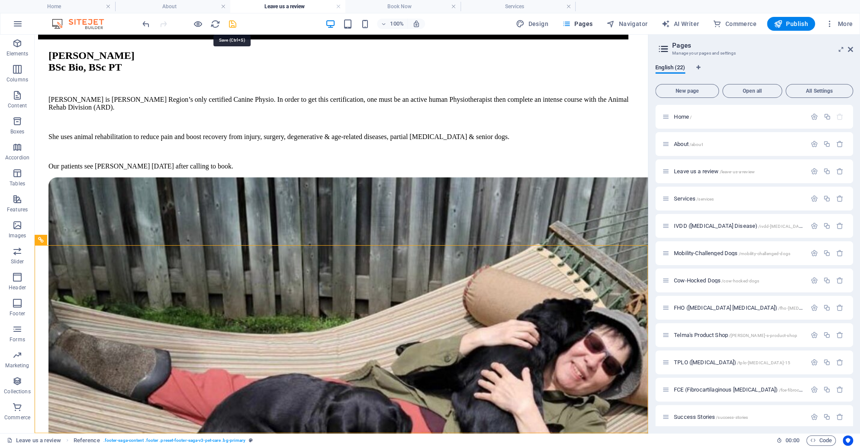
click at [231, 27] on icon "save" at bounding box center [233, 24] width 10 height 10
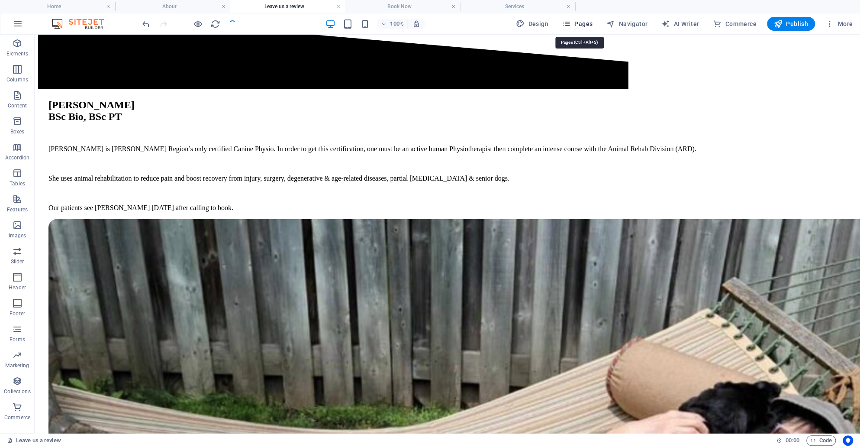
click at [584, 20] on span "Pages" at bounding box center [577, 23] width 30 height 9
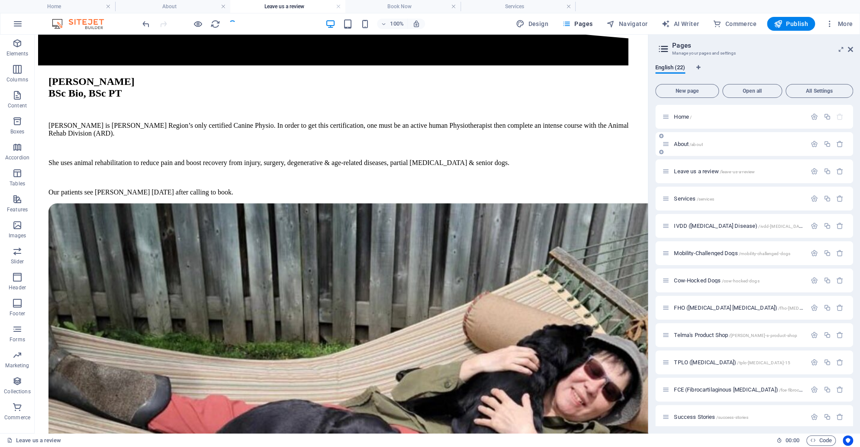
click at [700, 148] on div "About /about" at bounding box center [734, 144] width 144 height 10
click at [683, 144] on span "About /about" at bounding box center [688, 144] width 29 height 6
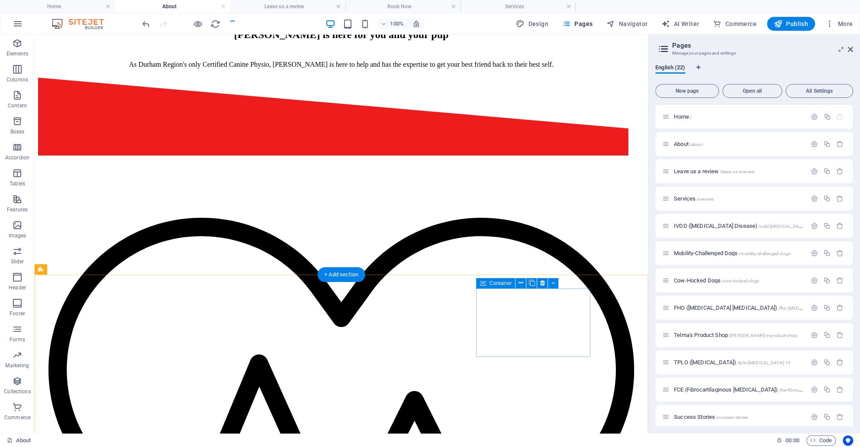
scroll to position [791, 0]
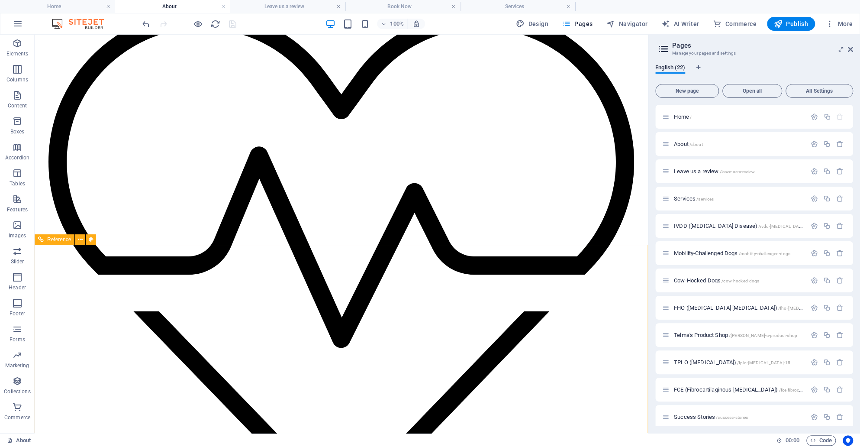
click at [52, 241] on span "Reference" at bounding box center [59, 239] width 24 height 5
click at [709, 168] on div "Leave us a review /leave-us-a-review" at bounding box center [734, 171] width 144 height 10
click at [706, 172] on span "Leave us a review /leave-us-a-review" at bounding box center [714, 171] width 81 height 6
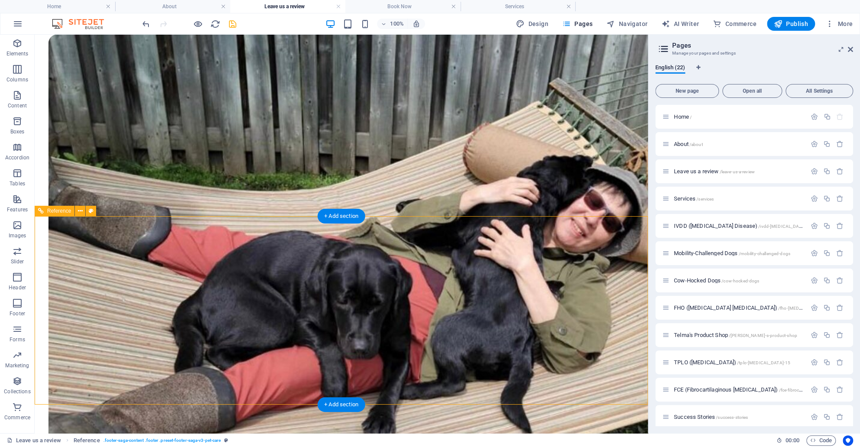
scroll to position [995, 0]
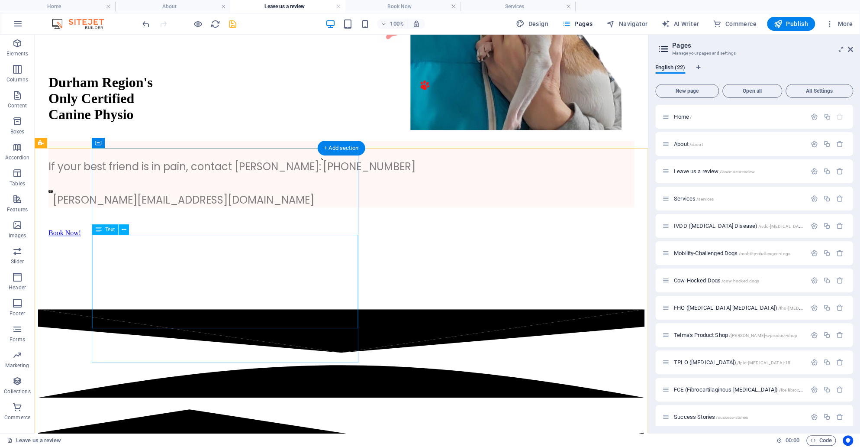
scroll to position [297, 0]
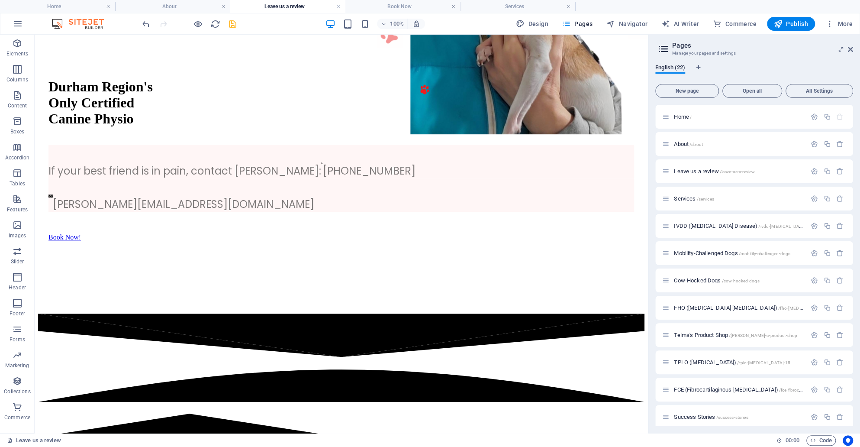
click at [238, 26] on div "100% Design Pages Navigator AI Writer Commerce Publish More" at bounding box center [499, 24] width 716 height 14
click at [233, 25] on icon "save" at bounding box center [233, 24] width 10 height 10
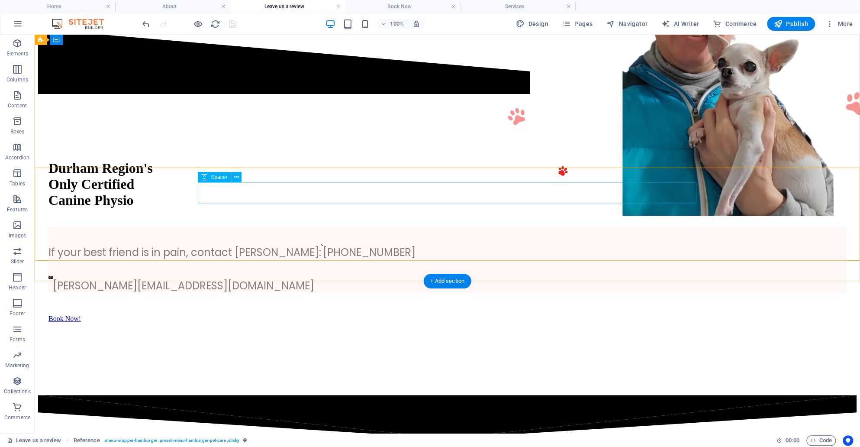
scroll to position [299, 0]
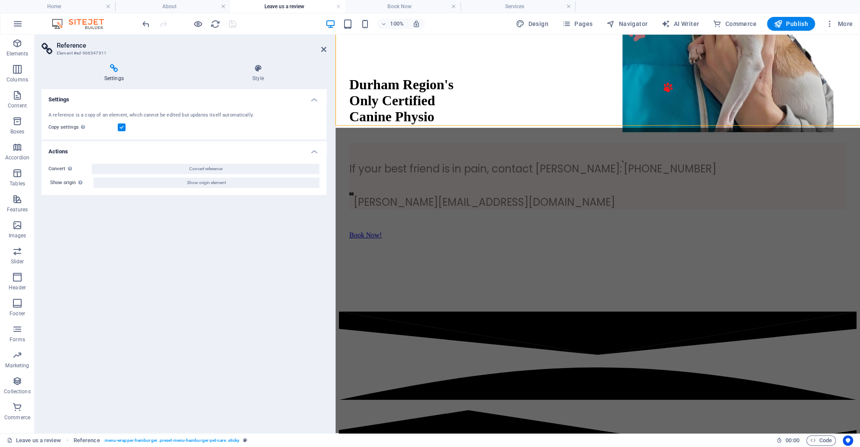
click at [217, 111] on div "A reference is a copy of an element, which cannot be edited but updates itself …" at bounding box center [184, 122] width 285 height 35
click at [321, 49] on icon at bounding box center [323, 49] width 5 height 7
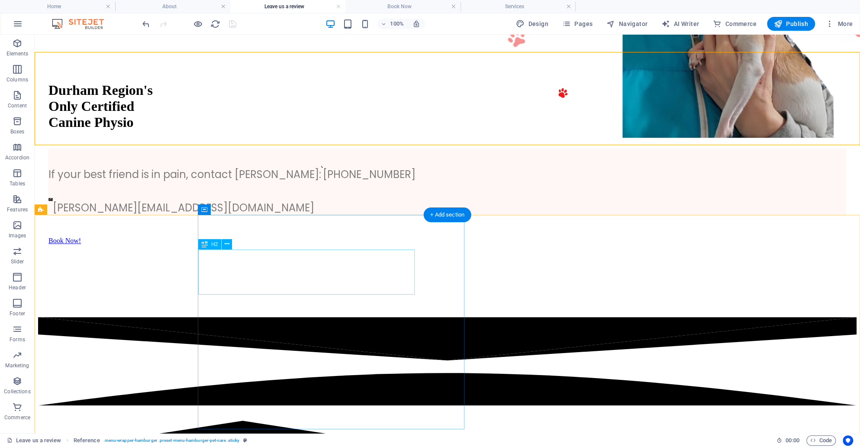
scroll to position [303, 0]
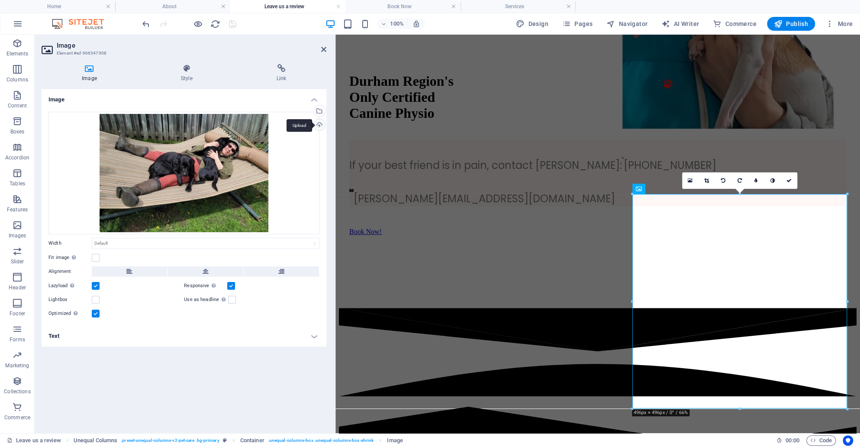
click at [320, 124] on div "Upload" at bounding box center [318, 125] width 13 height 13
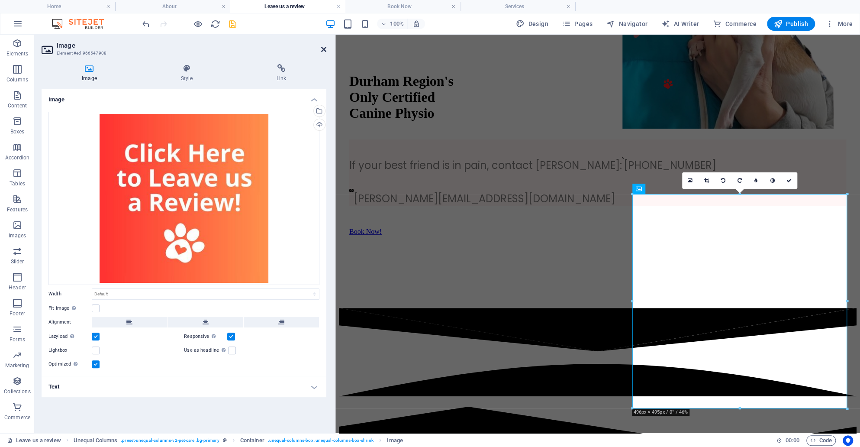
click at [325, 47] on icon at bounding box center [323, 49] width 5 height 7
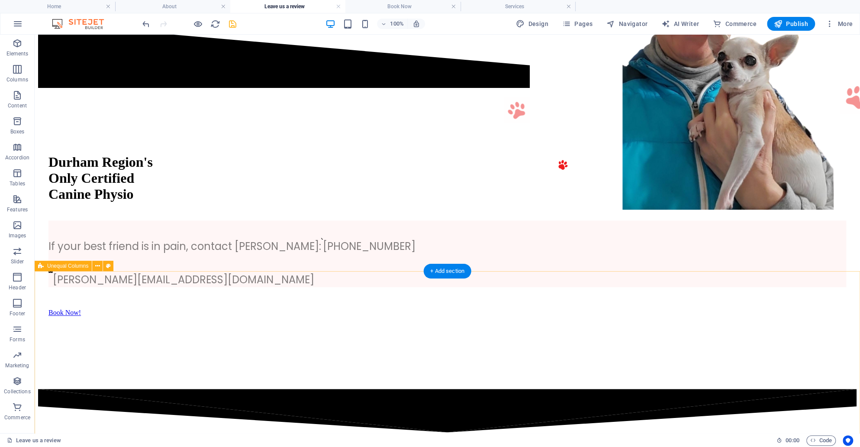
scroll to position [227, 0]
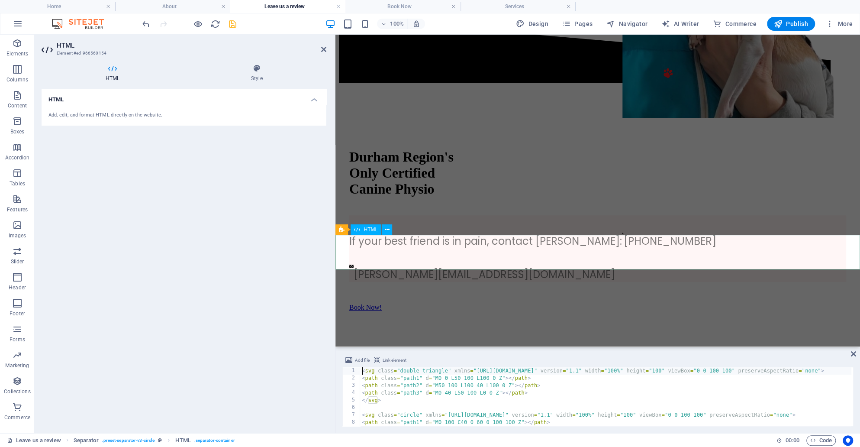
click at [318, 55] on header "HTML Element #ed-966560154" at bounding box center [184, 46] width 285 height 23
click at [318, 52] on header "HTML Element #ed-966560154" at bounding box center [184, 46] width 285 height 23
click at [323, 49] on icon at bounding box center [323, 49] width 5 height 7
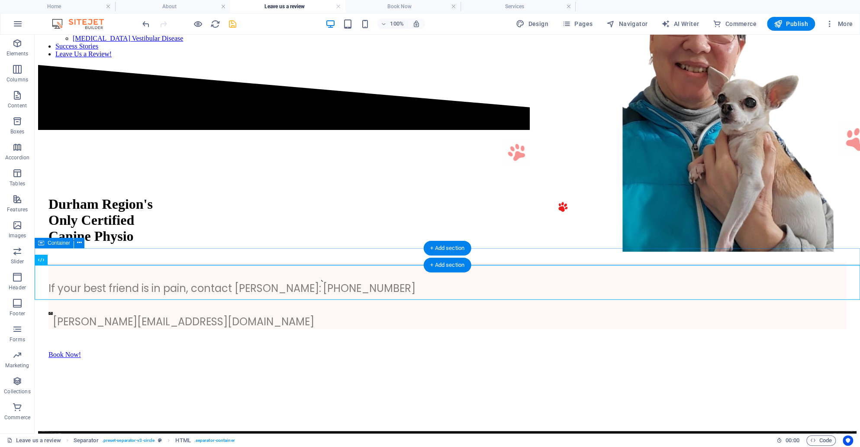
scroll to position [165, 0]
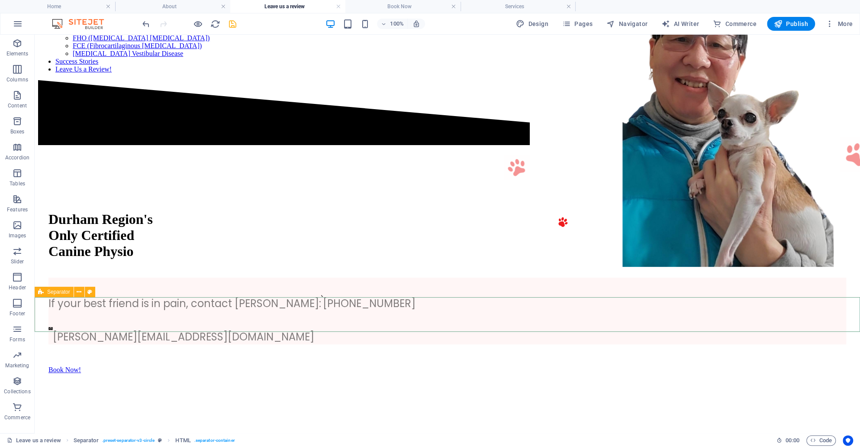
click at [39, 294] on icon at bounding box center [41, 292] width 6 height 10
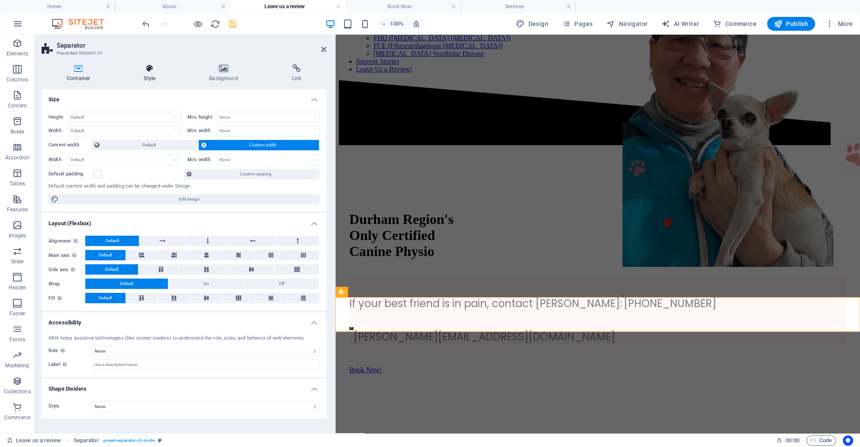
click at [149, 72] on icon at bounding box center [150, 68] width 62 height 9
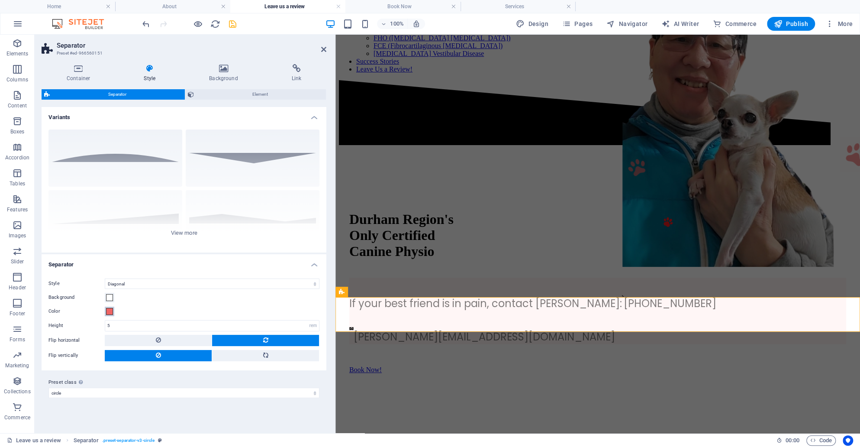
click at [109, 309] on span at bounding box center [109, 311] width 7 height 7
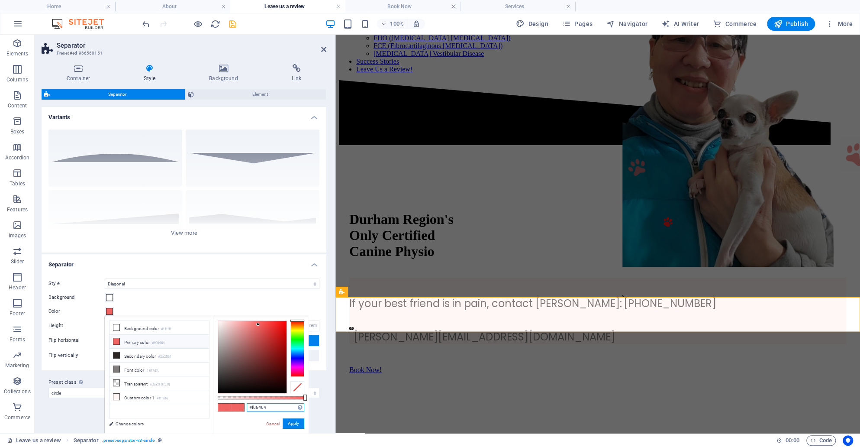
click at [268, 407] on input "#f06464" at bounding box center [276, 407] width 58 height 9
paste input "ef1c1e"
type input "#ef1c1e"
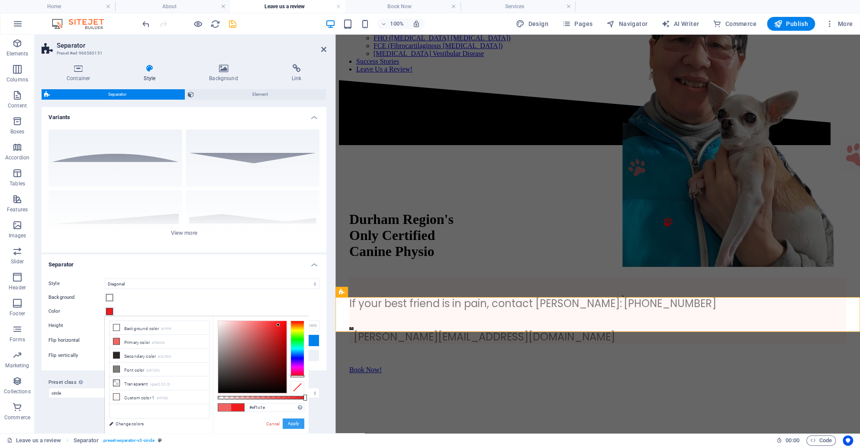
click at [296, 425] on button "Apply" at bounding box center [294, 423] width 22 height 10
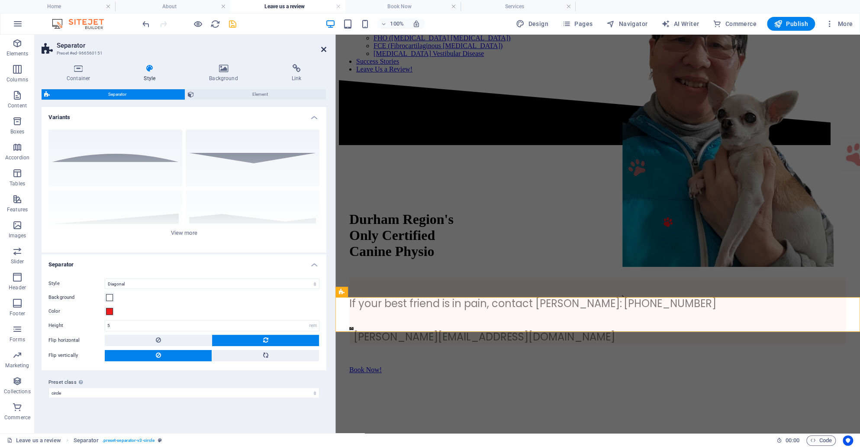
click at [326, 47] on icon at bounding box center [323, 49] width 5 height 7
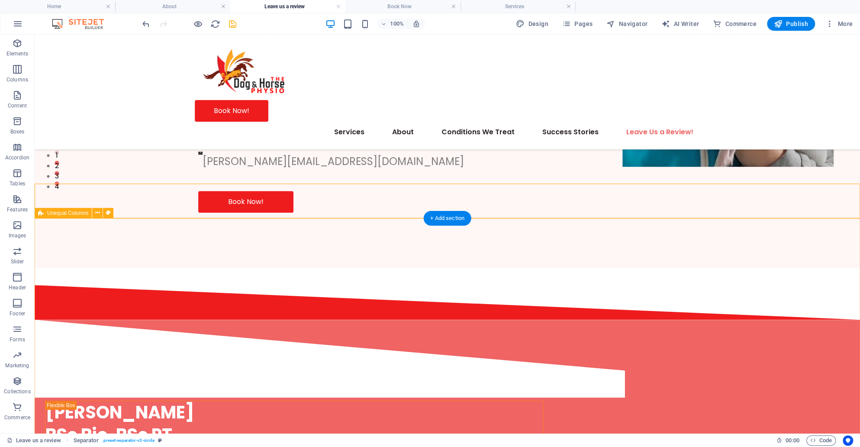
scroll to position [286, 0]
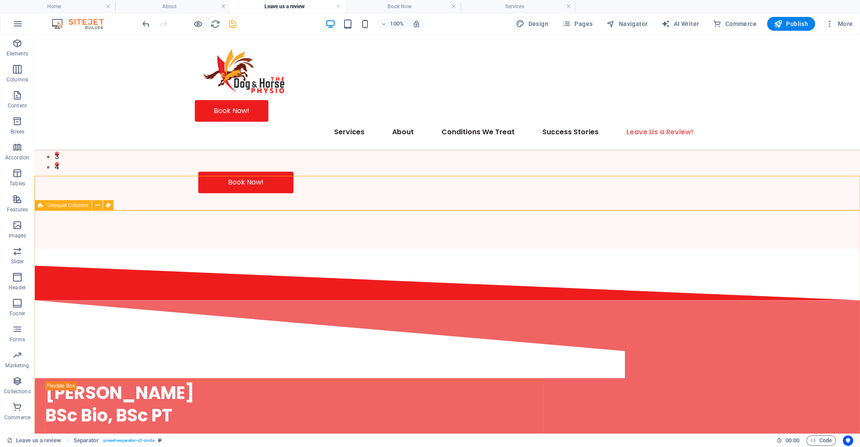
click at [55, 207] on span "Unequal Columns" at bounding box center [67, 205] width 41 height 5
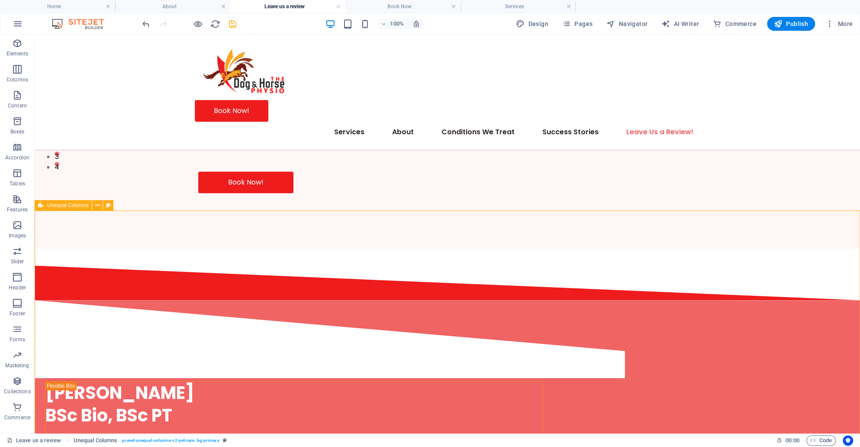
click at [55, 207] on span "Unequal Columns" at bounding box center [67, 205] width 41 height 5
select select "diagonal"
select select "px"
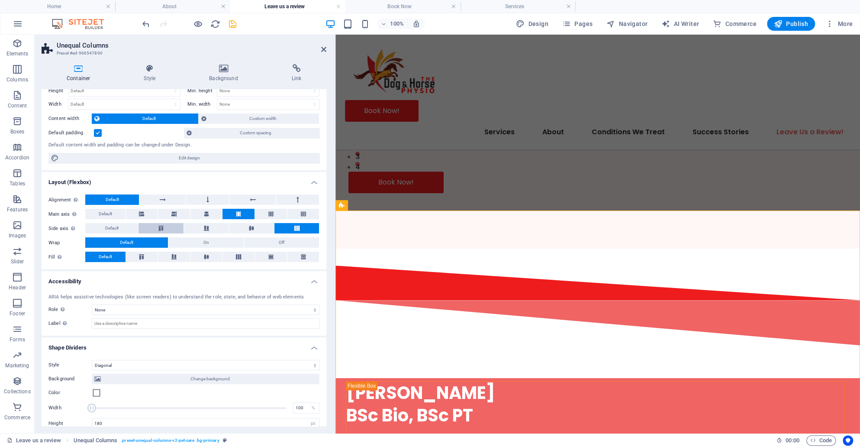
scroll to position [0, 0]
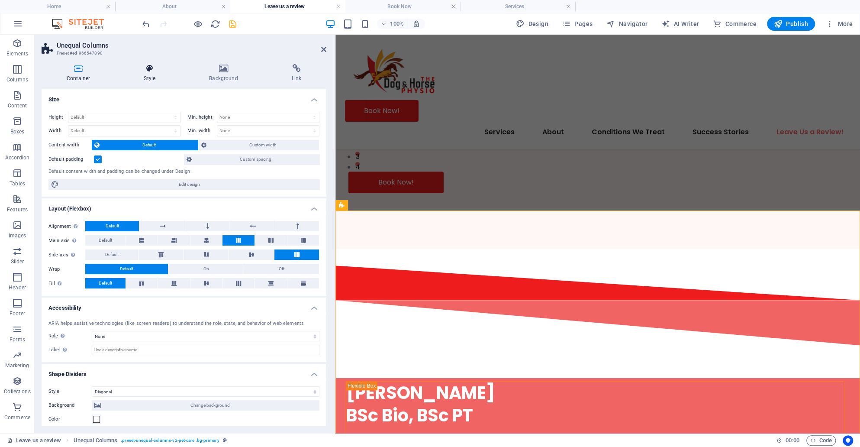
click at [146, 72] on icon at bounding box center [150, 68] width 62 height 9
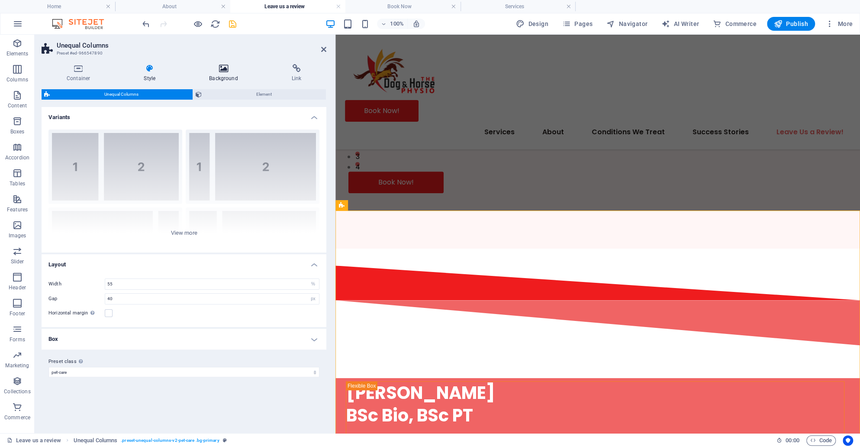
click at [211, 69] on icon at bounding box center [223, 68] width 79 height 9
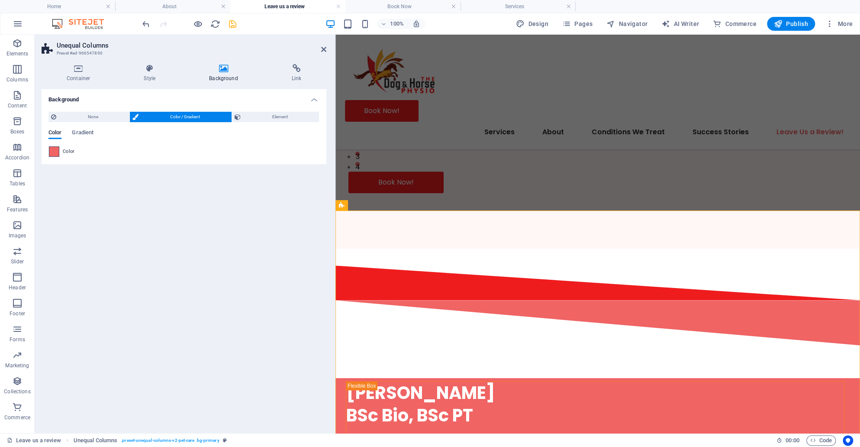
click at [52, 152] on span at bounding box center [54, 152] width 10 height 10
click at [0, 0] on ul "Background color #ffffff Primary color #f06464 Secondary color #2b2524 Font col…" at bounding box center [0, 0] width 0 height 0
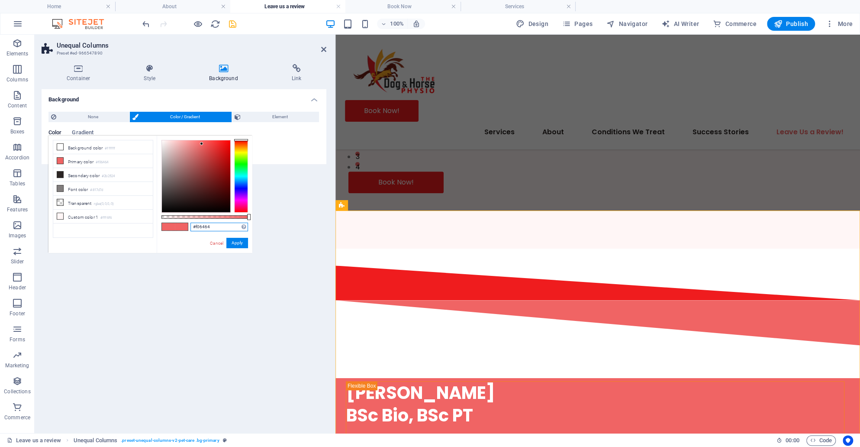
click at [214, 226] on input "#f06464" at bounding box center [220, 227] width 58 height 9
paste input "ef1c1e"
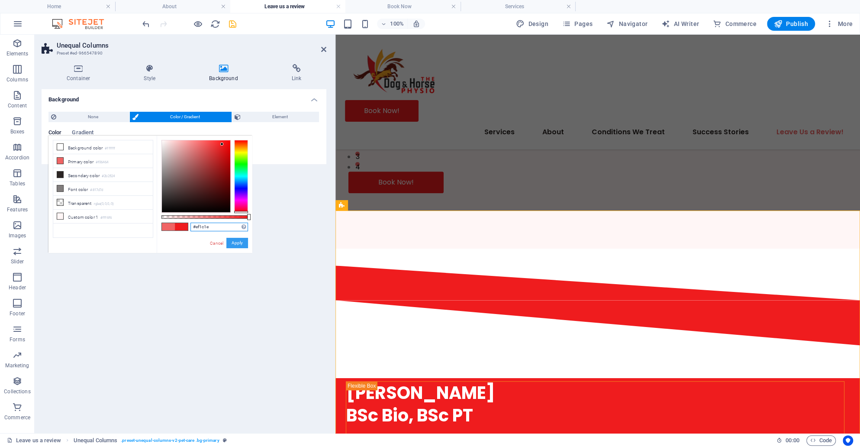
type input "#ef1c1e"
click at [239, 246] on button "Apply" at bounding box center [237, 243] width 22 height 10
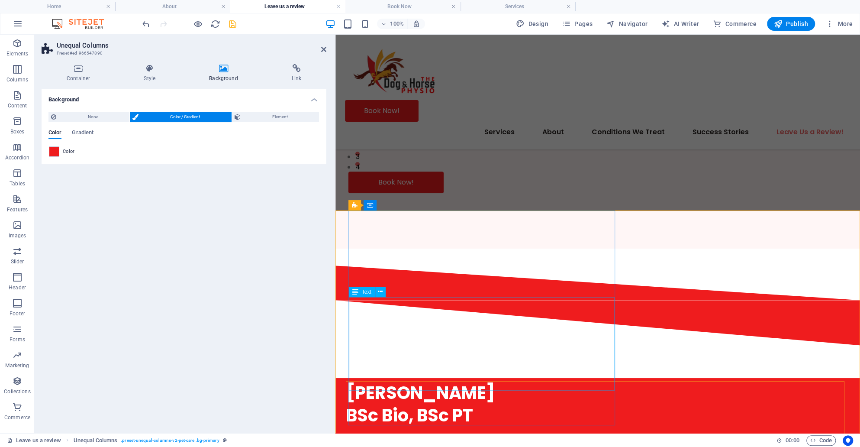
click at [575, 249] on div at bounding box center [598, 257] width 525 height 17
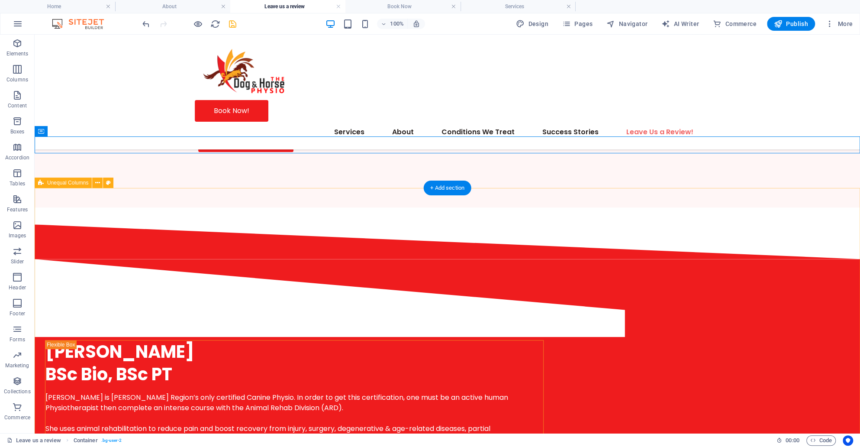
scroll to position [345, 0]
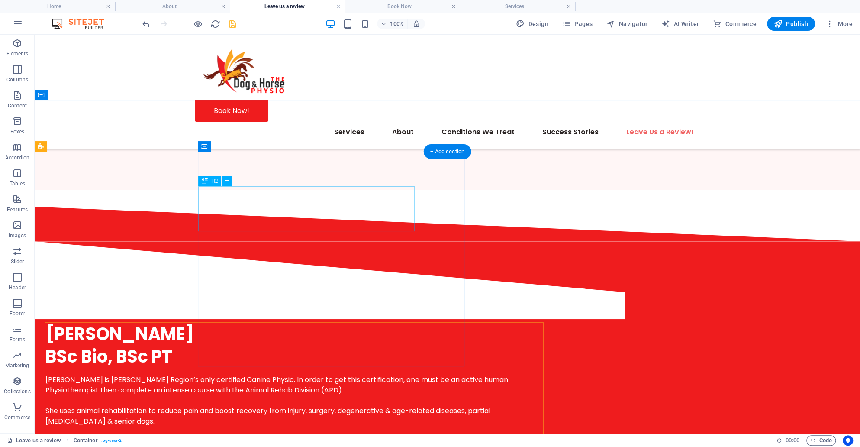
click at [278, 323] on div "[PERSON_NAME] BSc Bio, BSc PT" at bounding box center [294, 345] width 498 height 45
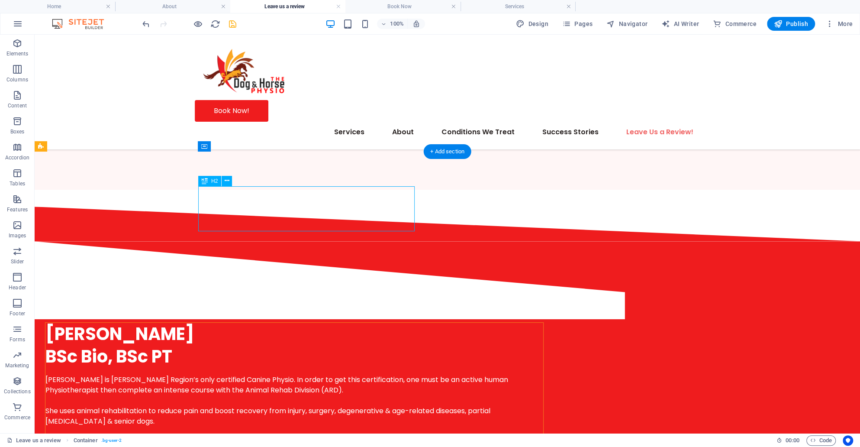
click at [278, 323] on div "[PERSON_NAME] BSc Bio, BSc PT" at bounding box center [294, 345] width 498 height 45
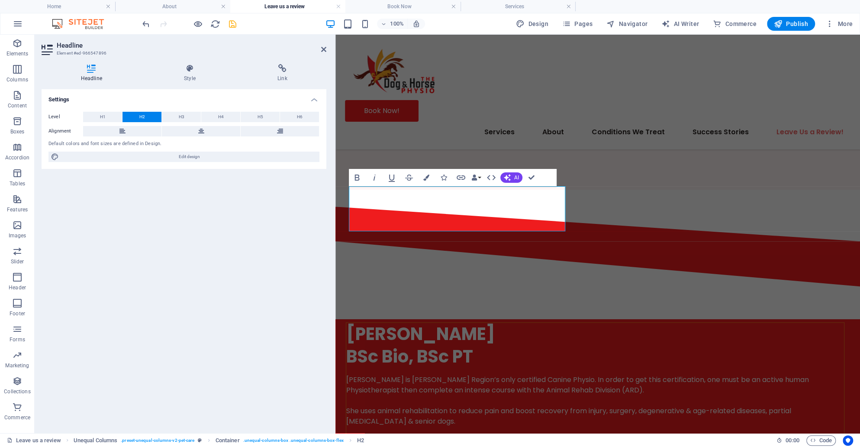
click at [278, 220] on div "Settings Level H1 H2 H3 H4 H5 H6 Alignment Default colors and font sizes are de…" at bounding box center [184, 257] width 285 height 337
click at [445, 322] on span "[PERSON_NAME] BSc Bio, BSc PT" at bounding box center [420, 345] width 149 height 47
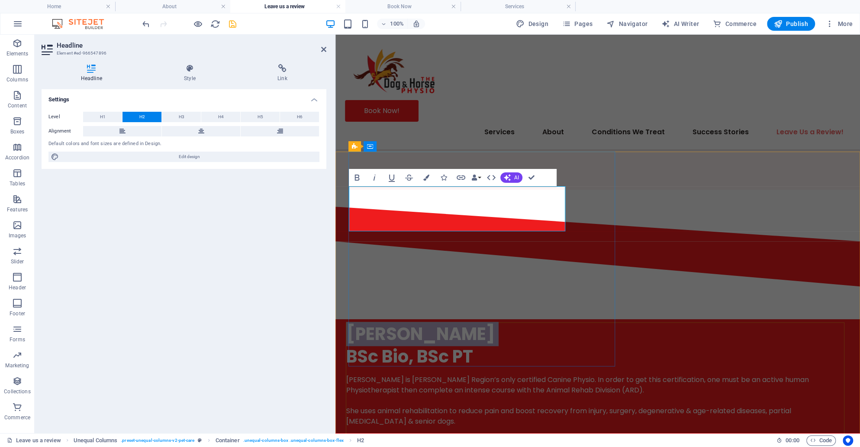
click at [445, 322] on span "[PERSON_NAME] BSc Bio, BSc PT" at bounding box center [420, 345] width 149 height 47
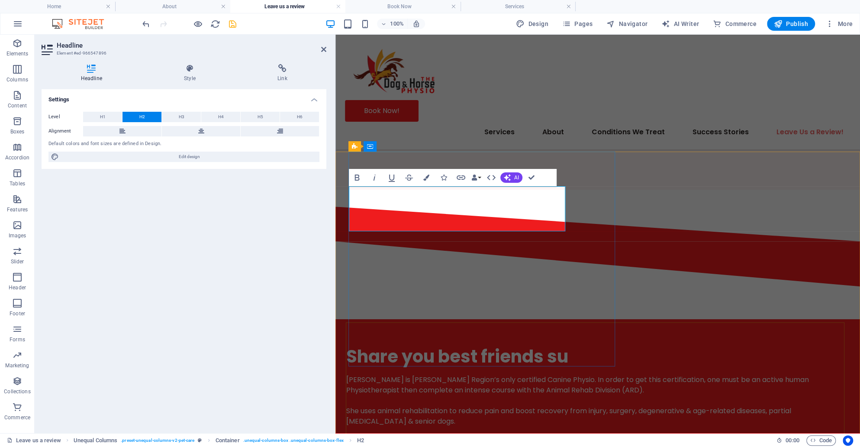
scroll to position [333, 0]
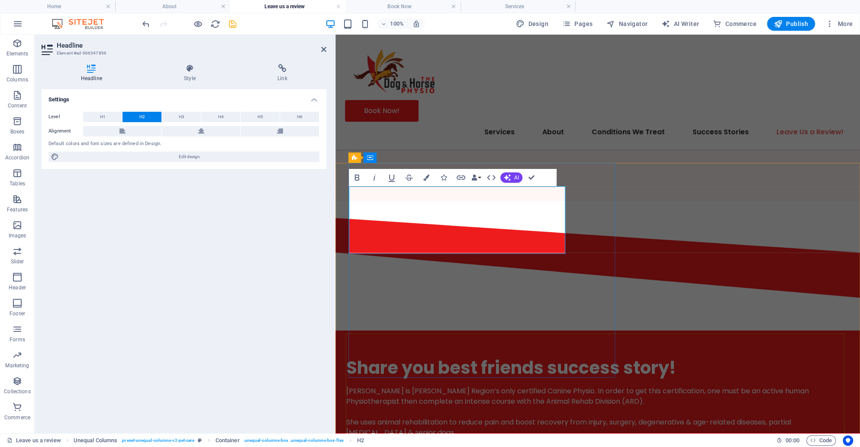
click at [349, 355] on span "Share you best friends success story!" at bounding box center [511, 367] width 330 height 24
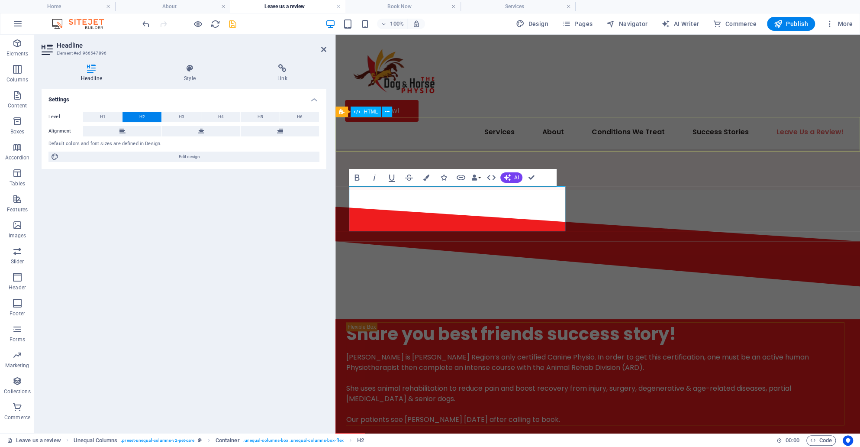
click at [596, 207] on div at bounding box center [598, 224] width 525 height 35
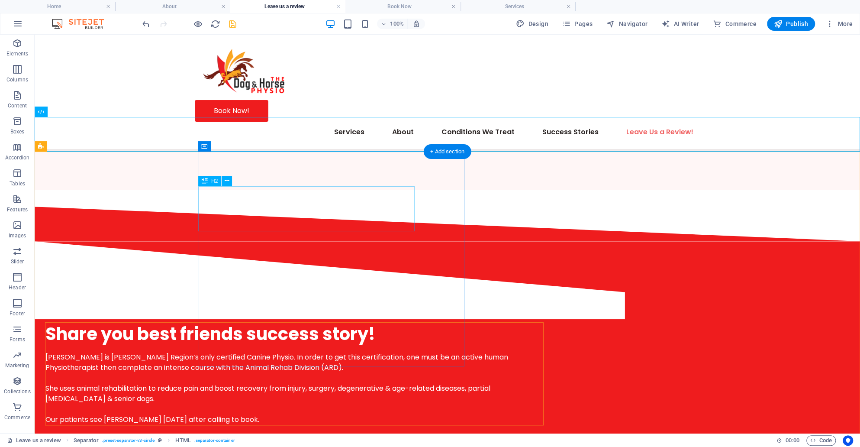
click at [354, 323] on div "Share you best friends success story!" at bounding box center [294, 334] width 498 height 23
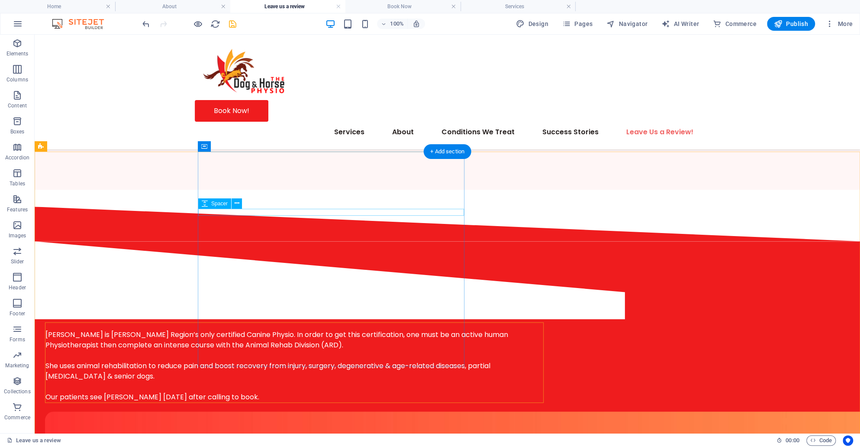
click at [354, 323] on div at bounding box center [294, 326] width 498 height 7
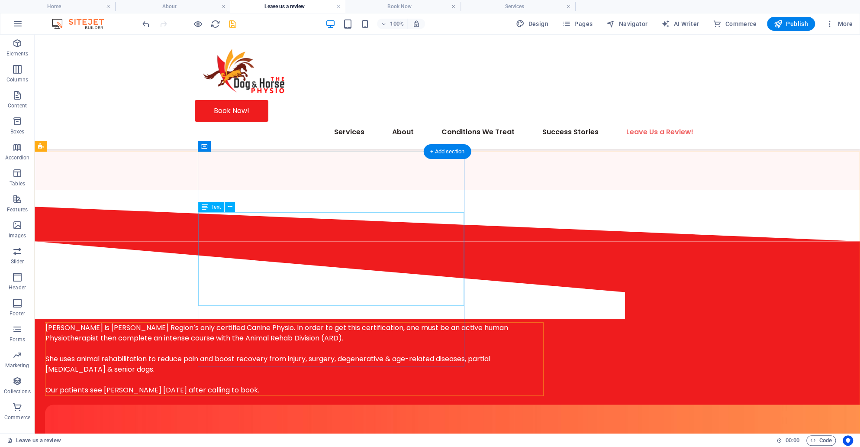
click at [339, 323] on div "[PERSON_NAME] is [PERSON_NAME] Region’s only certified Canine Physio. In order …" at bounding box center [294, 359] width 498 height 73
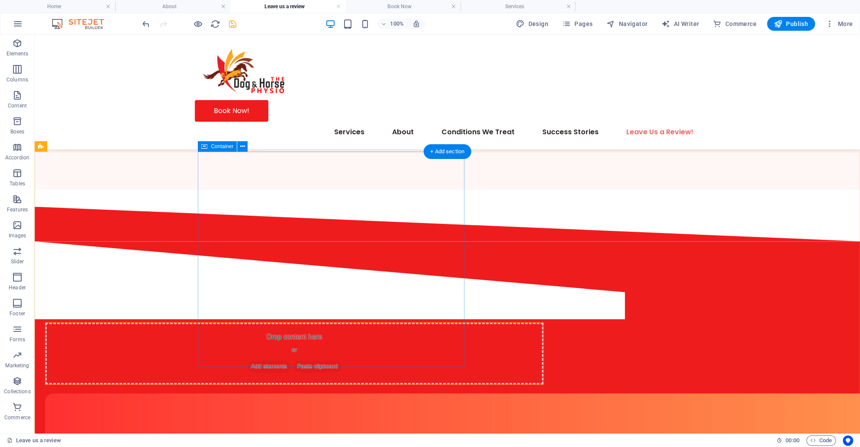
click at [291, 323] on div "Drop content here or Add elements Paste clipboard" at bounding box center [294, 353] width 498 height 61
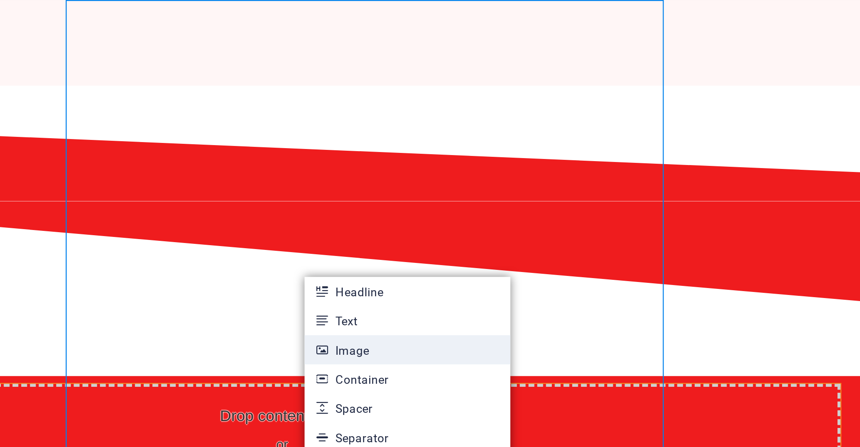
click at [327, 309] on link "Image" at bounding box center [350, 307] width 92 height 13
